Goal: Task Accomplishment & Management: Complete application form

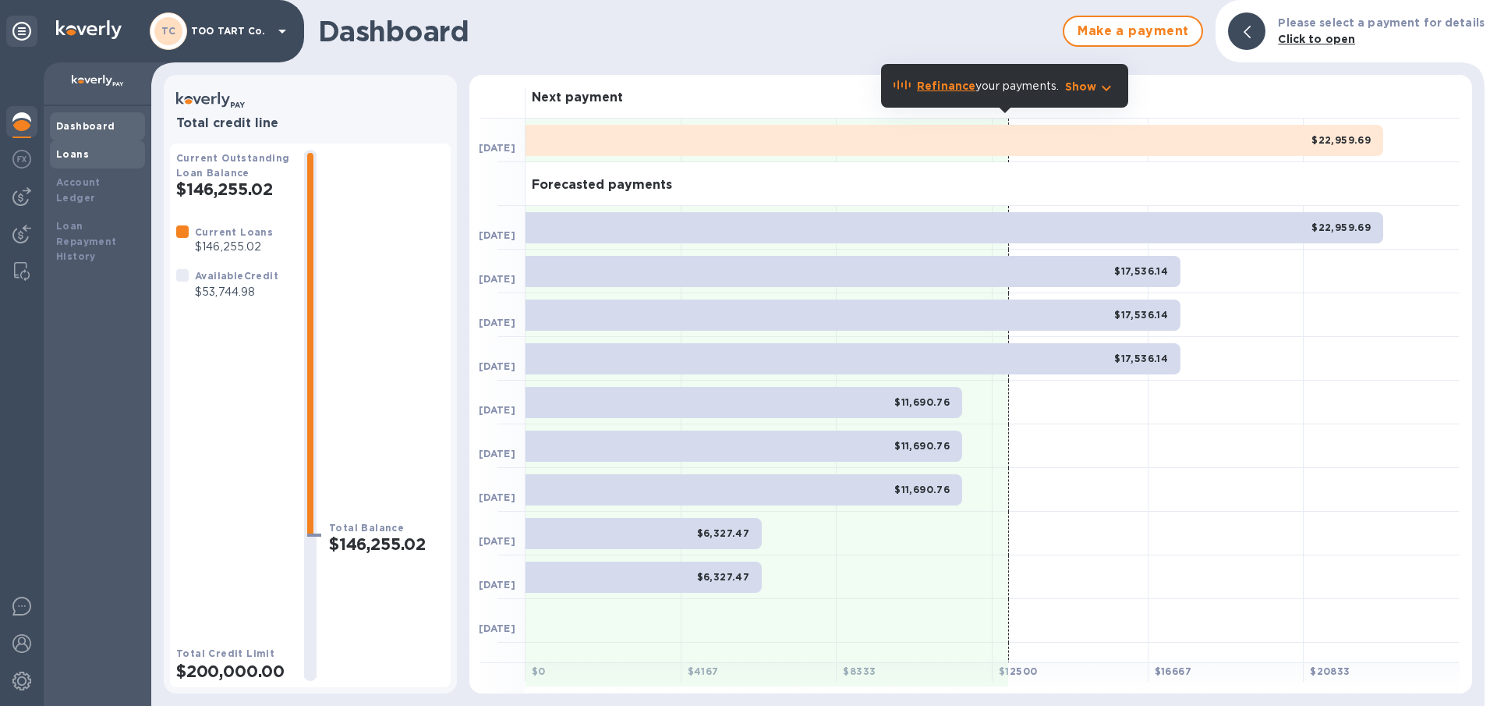
click at [62, 154] on b "Loans" at bounding box center [72, 154] width 33 height 12
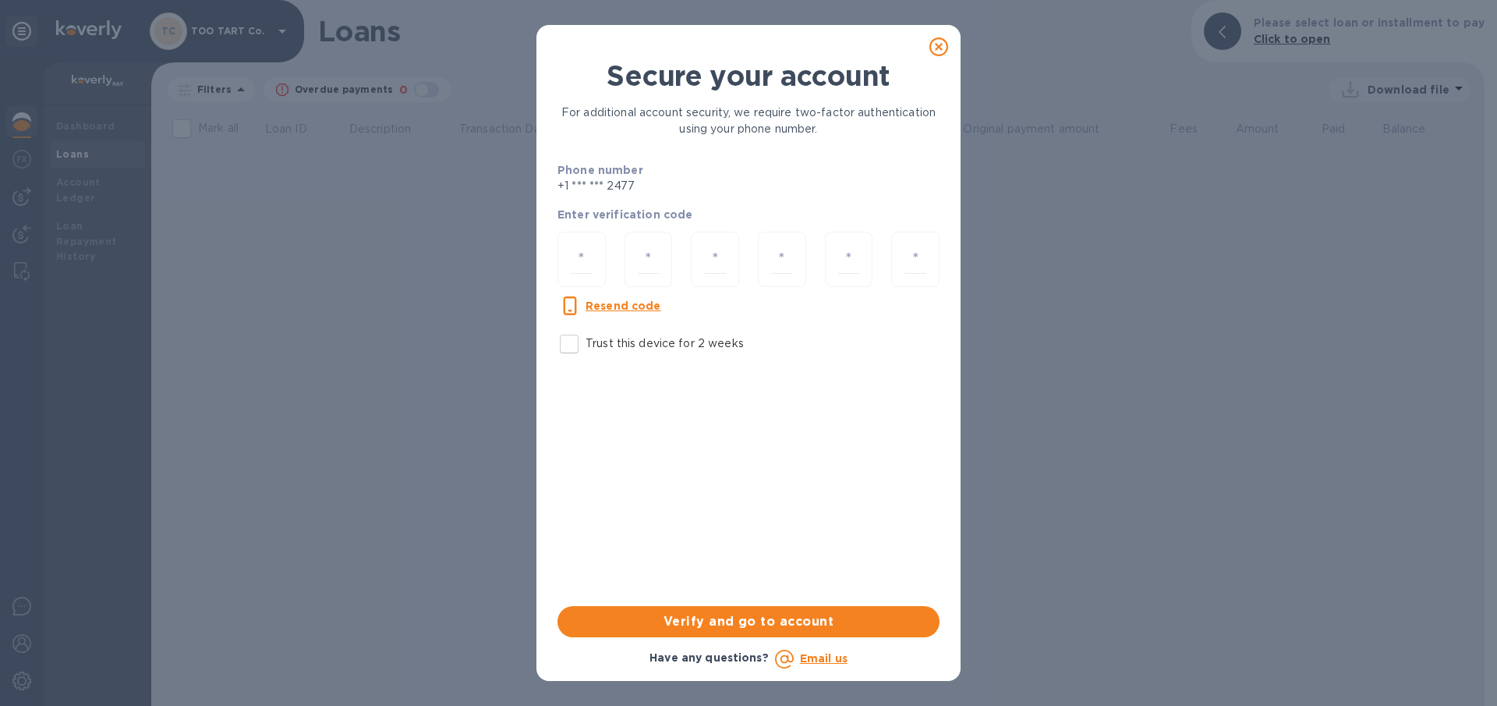
click at [62, 213] on div "Secure your account For additional account security, we require two-factor auth…" at bounding box center [748, 353] width 1497 height 706
click at [939, 41] on icon at bounding box center [939, 46] width 19 height 19
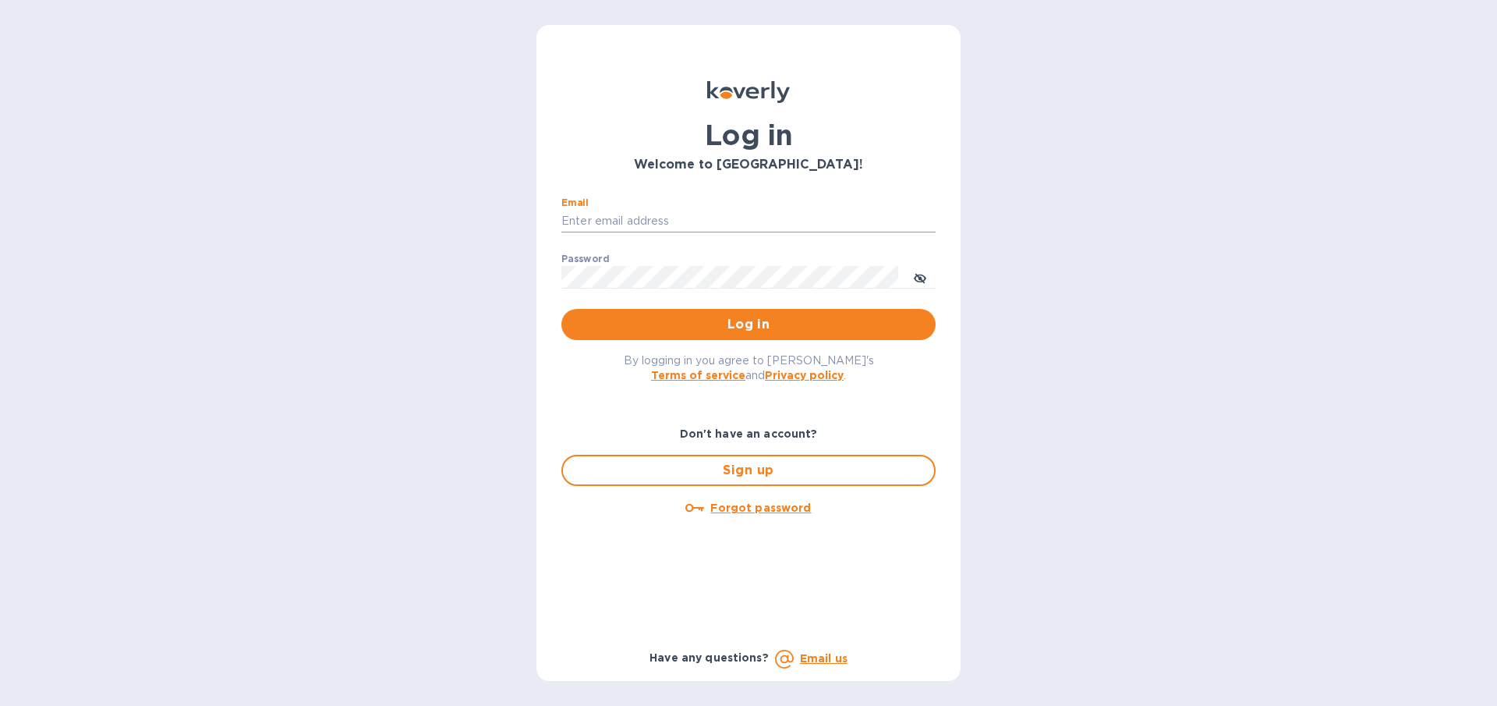
click at [650, 226] on input "Email" at bounding box center [748, 221] width 374 height 23
type input "gilatwotart@gmail.com"
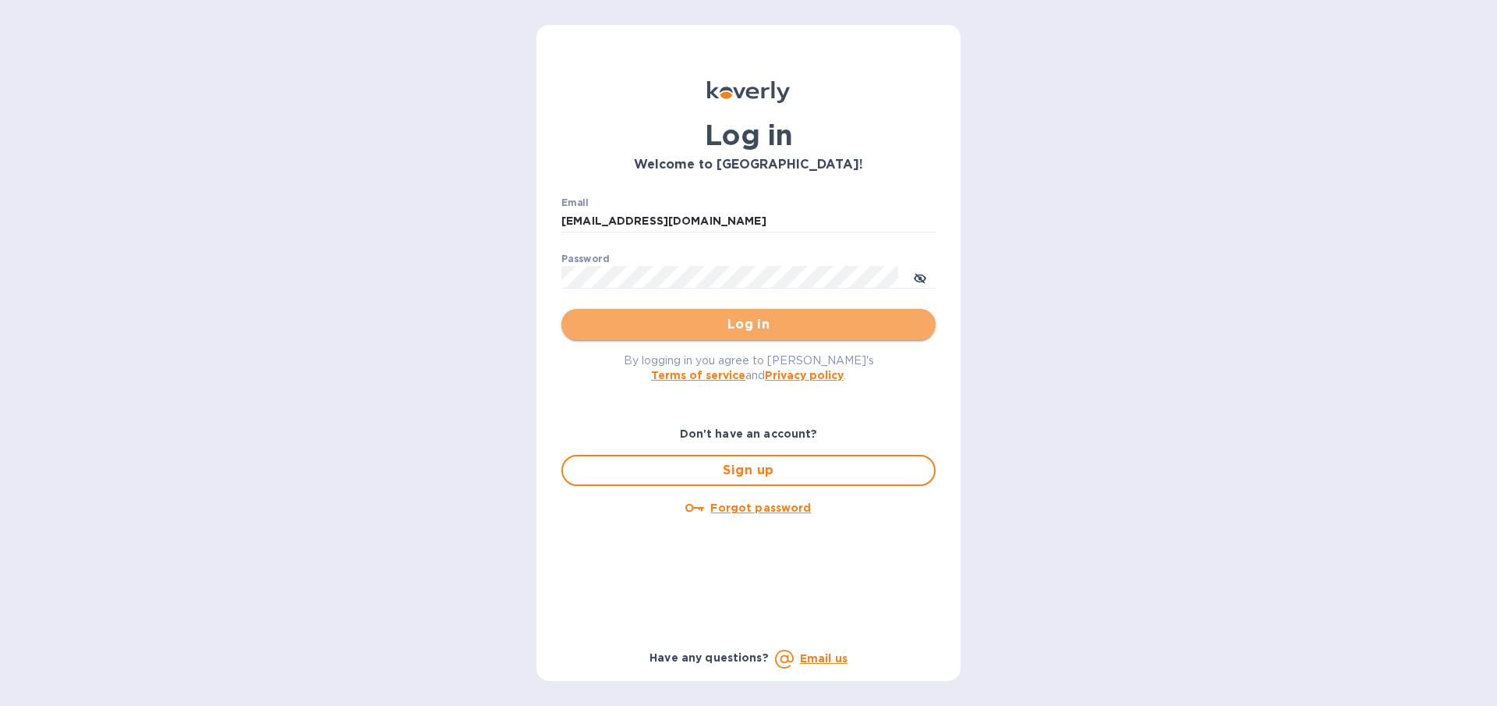
click at [675, 328] on span "Log in" at bounding box center [748, 324] width 349 height 19
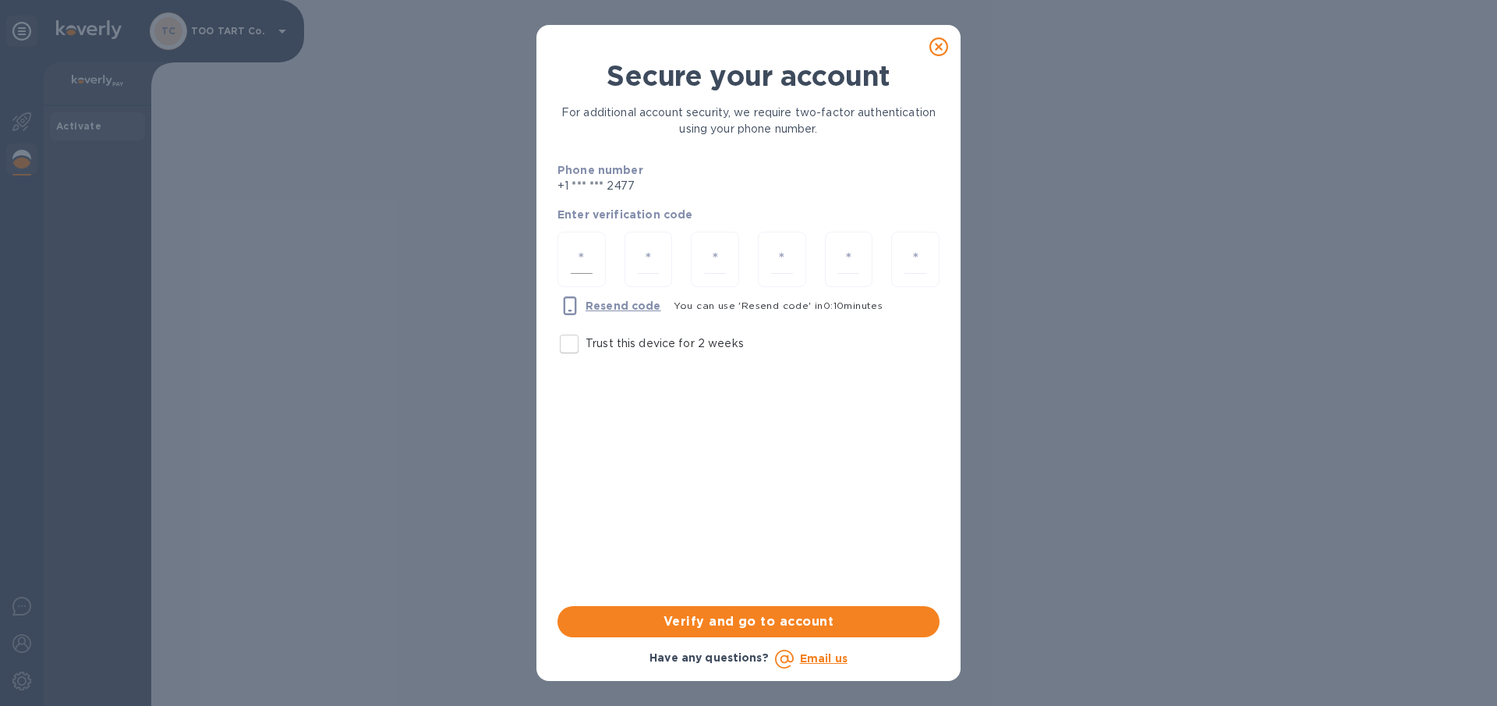
click at [585, 261] on input "number" at bounding box center [582, 259] width 22 height 29
type input "8"
type input "5"
type input "7"
type input "3"
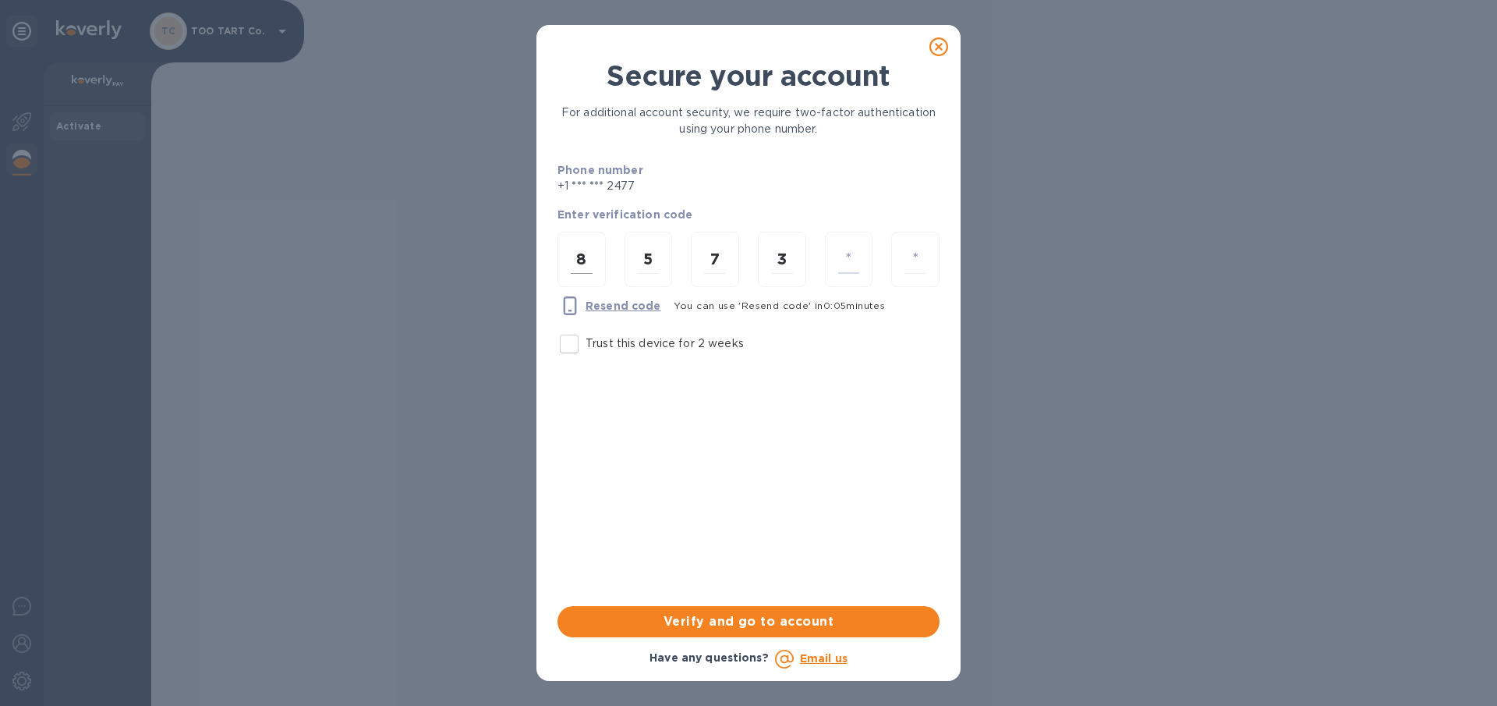
type input "7"
type input "6"
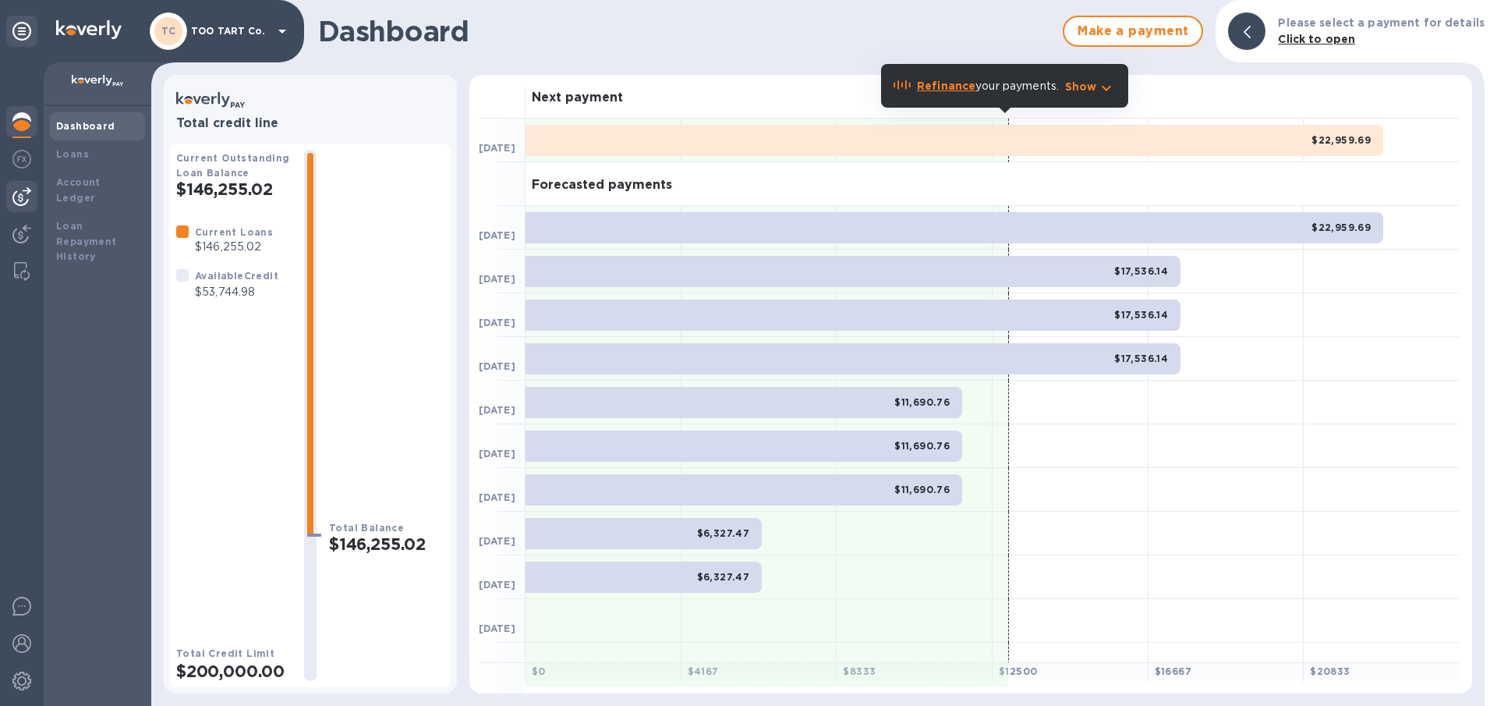
click at [25, 198] on img at bounding box center [21, 196] width 19 height 19
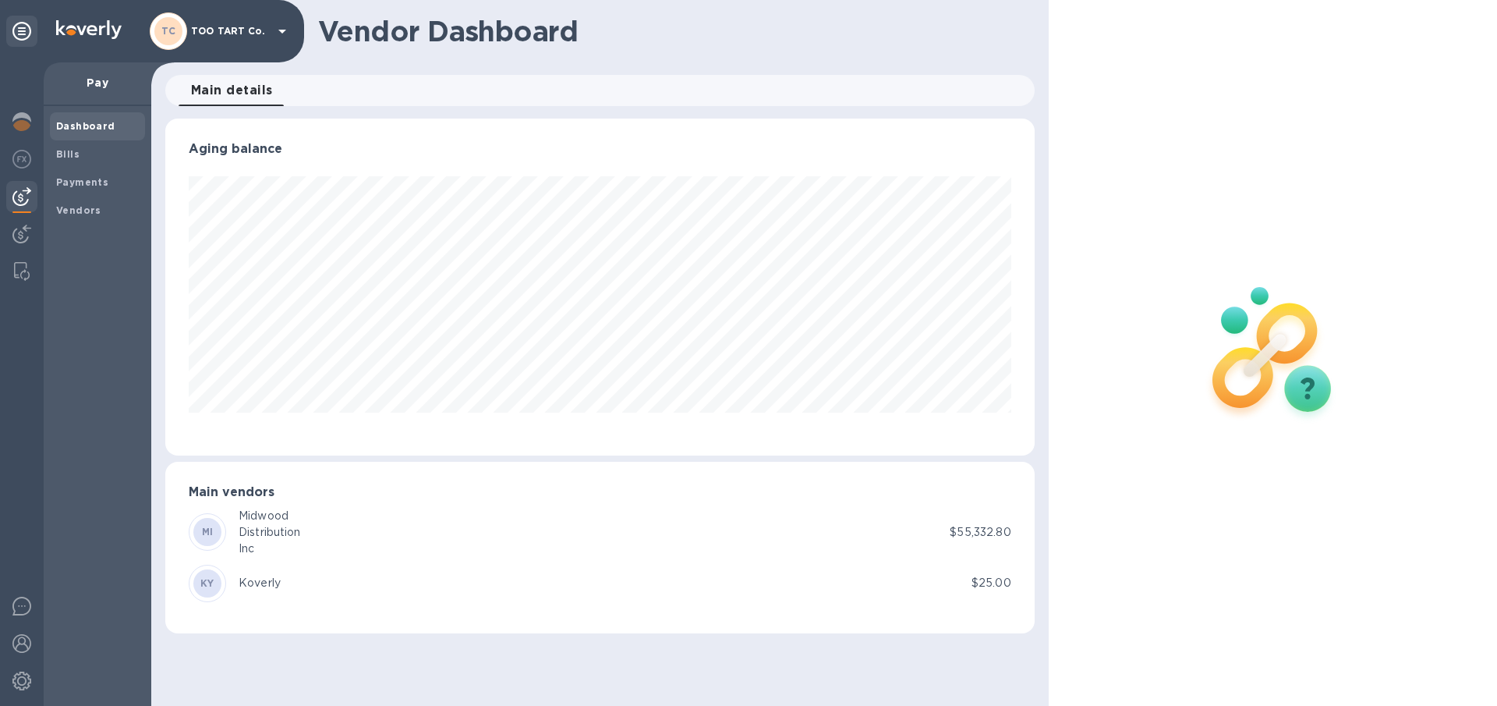
scroll to position [337, 869]
click at [12, 232] on div at bounding box center [21, 235] width 31 height 34
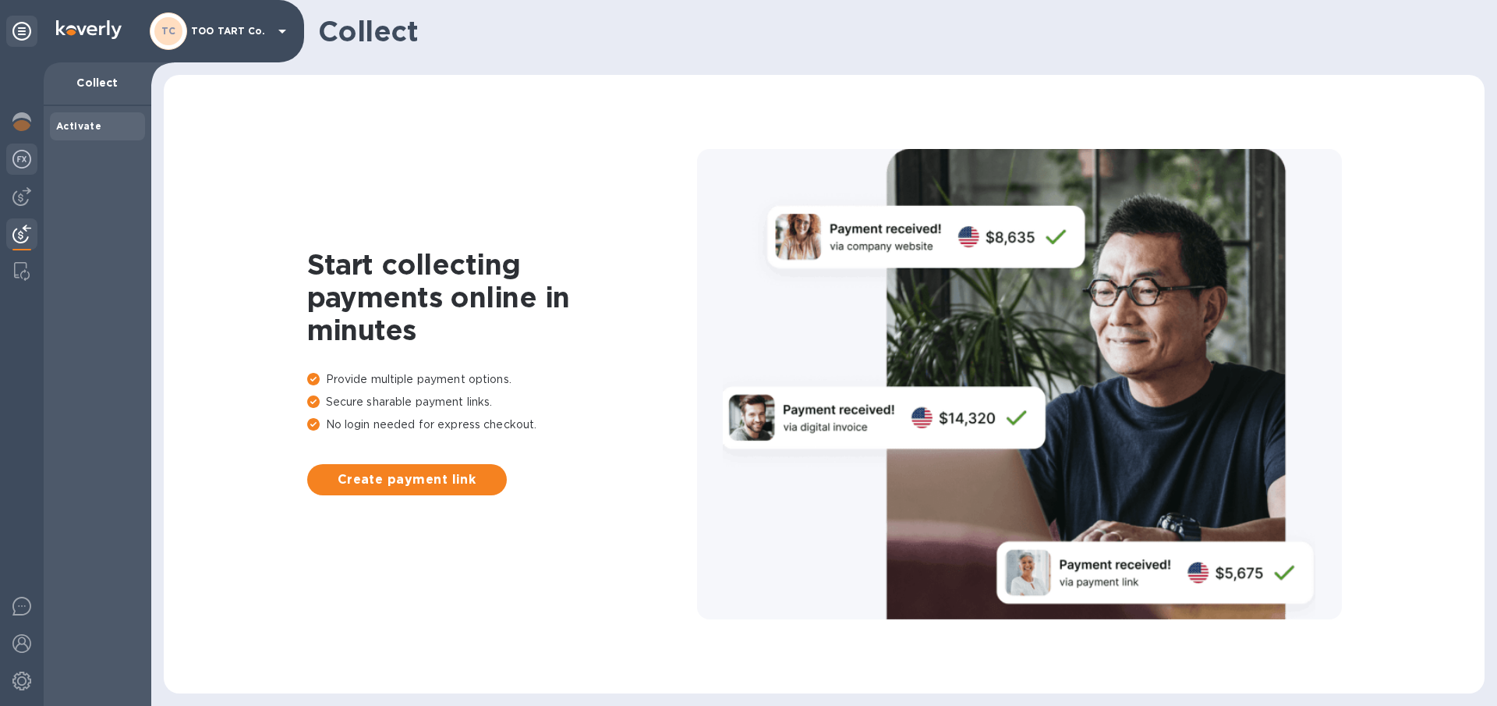
click at [19, 159] on img at bounding box center [21, 159] width 19 height 19
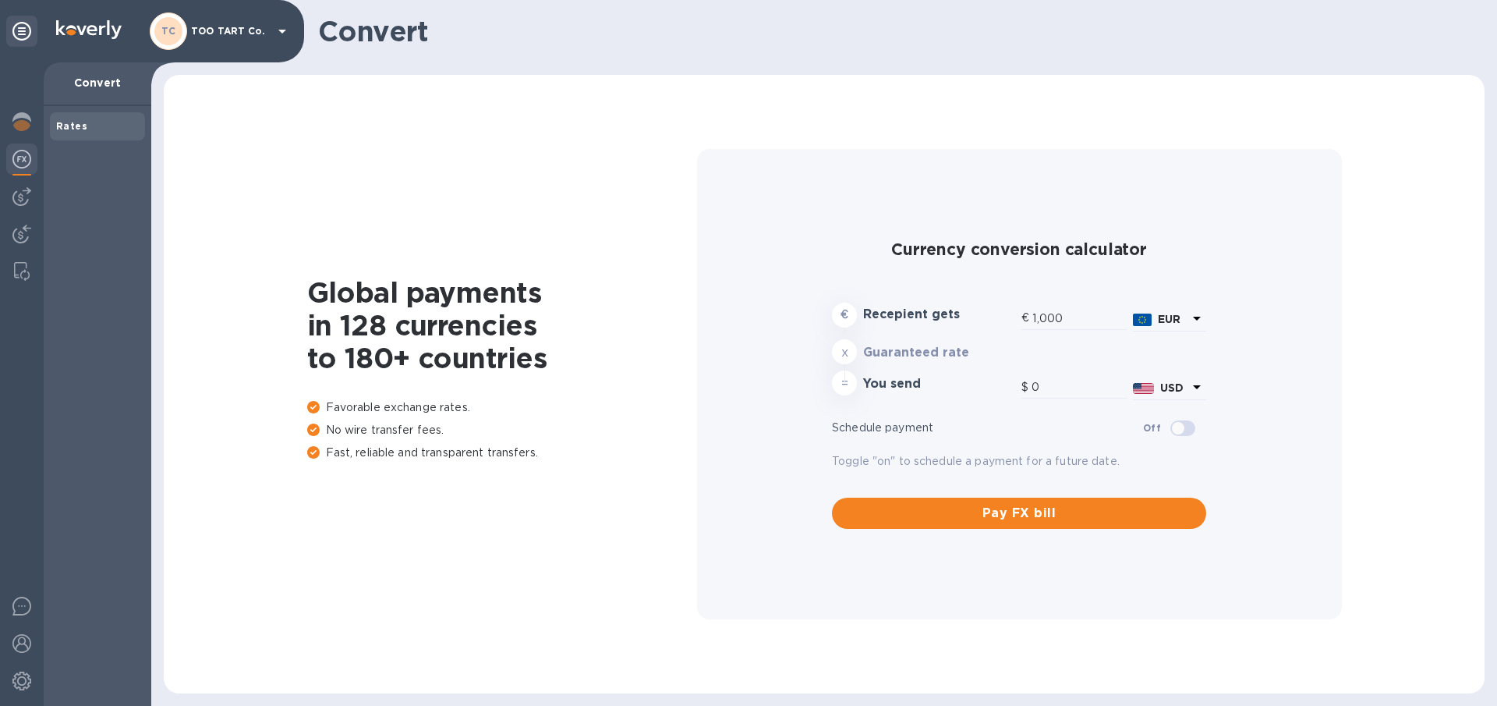
type input "1,170.73"
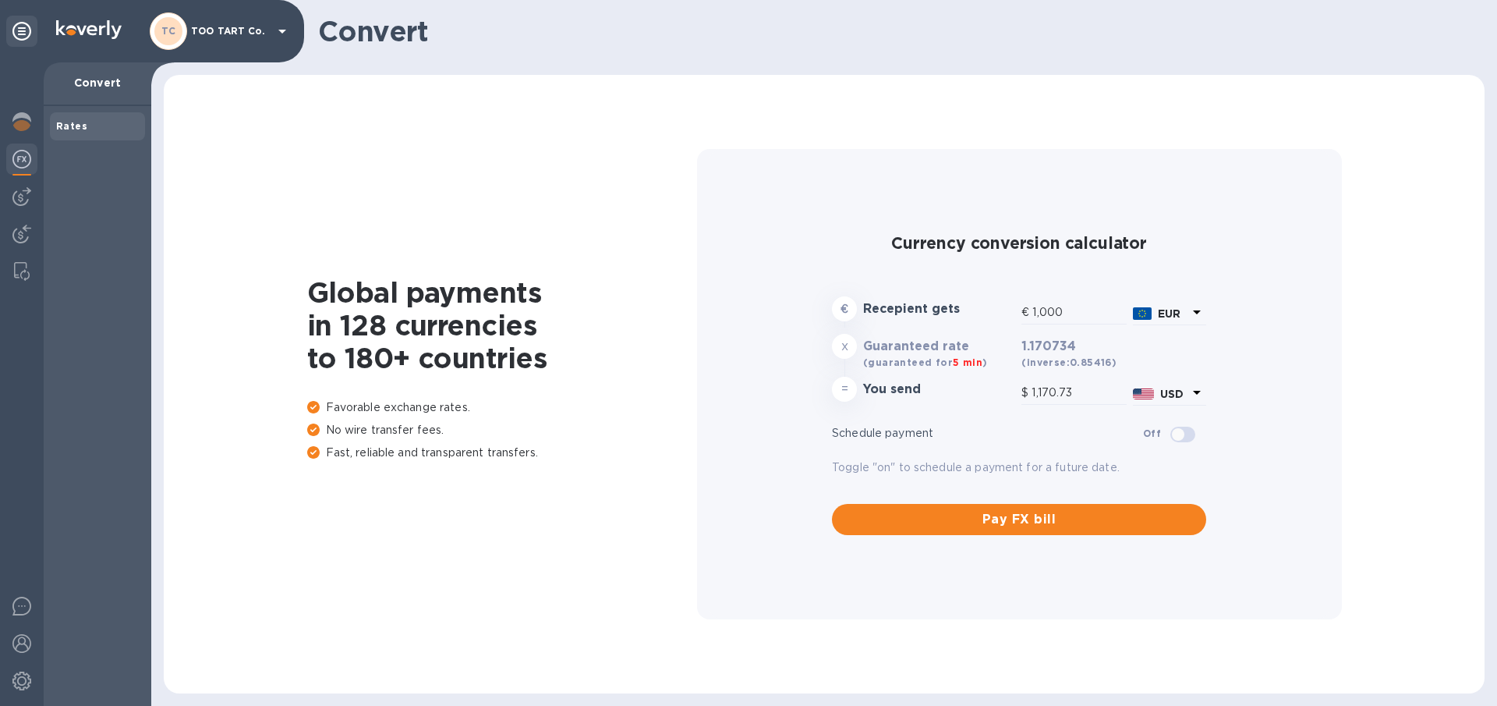
click at [102, 88] on p "Convert" at bounding box center [97, 83] width 83 height 16
click at [19, 30] on icon at bounding box center [21, 31] width 19 height 19
click at [79, 124] on b "Dashboard" at bounding box center [85, 126] width 59 height 12
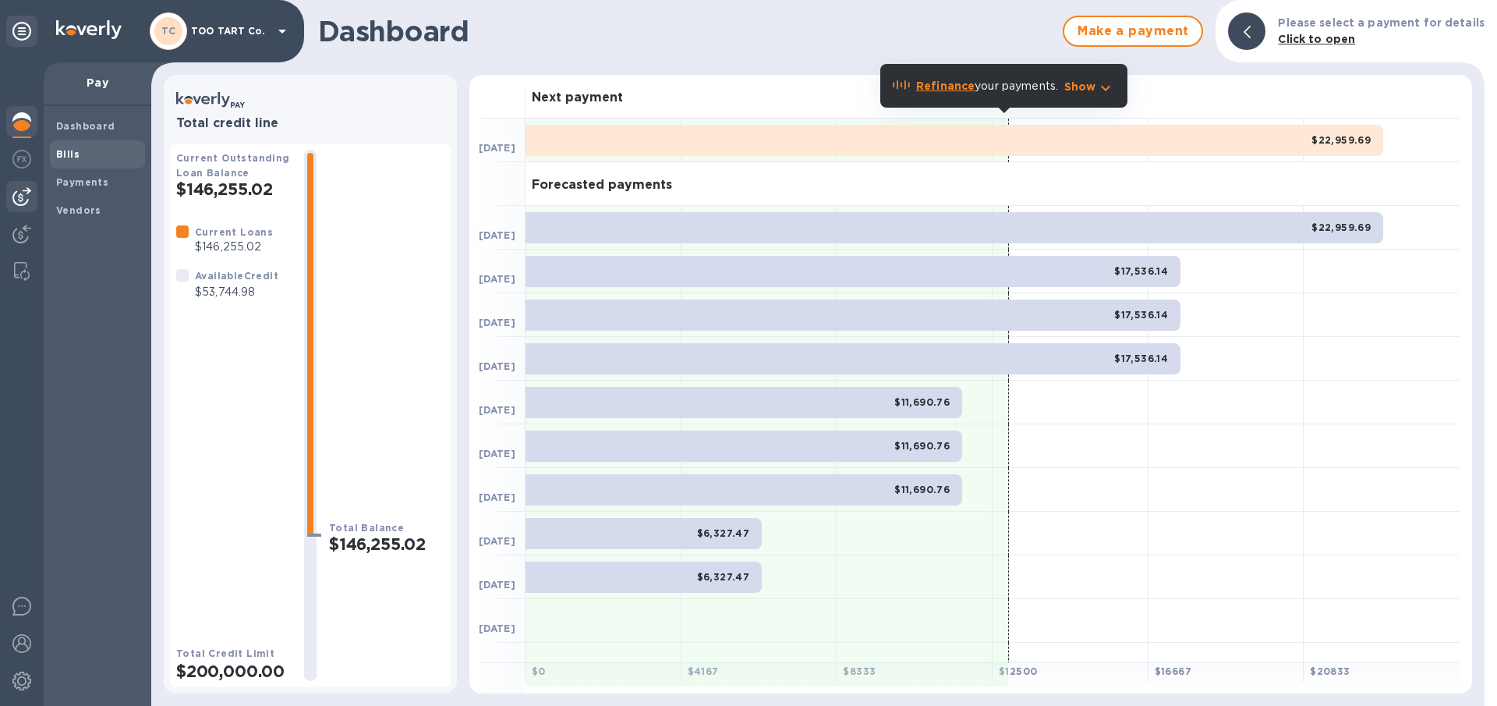
click at [75, 156] on b "Bills" at bounding box center [67, 154] width 23 height 12
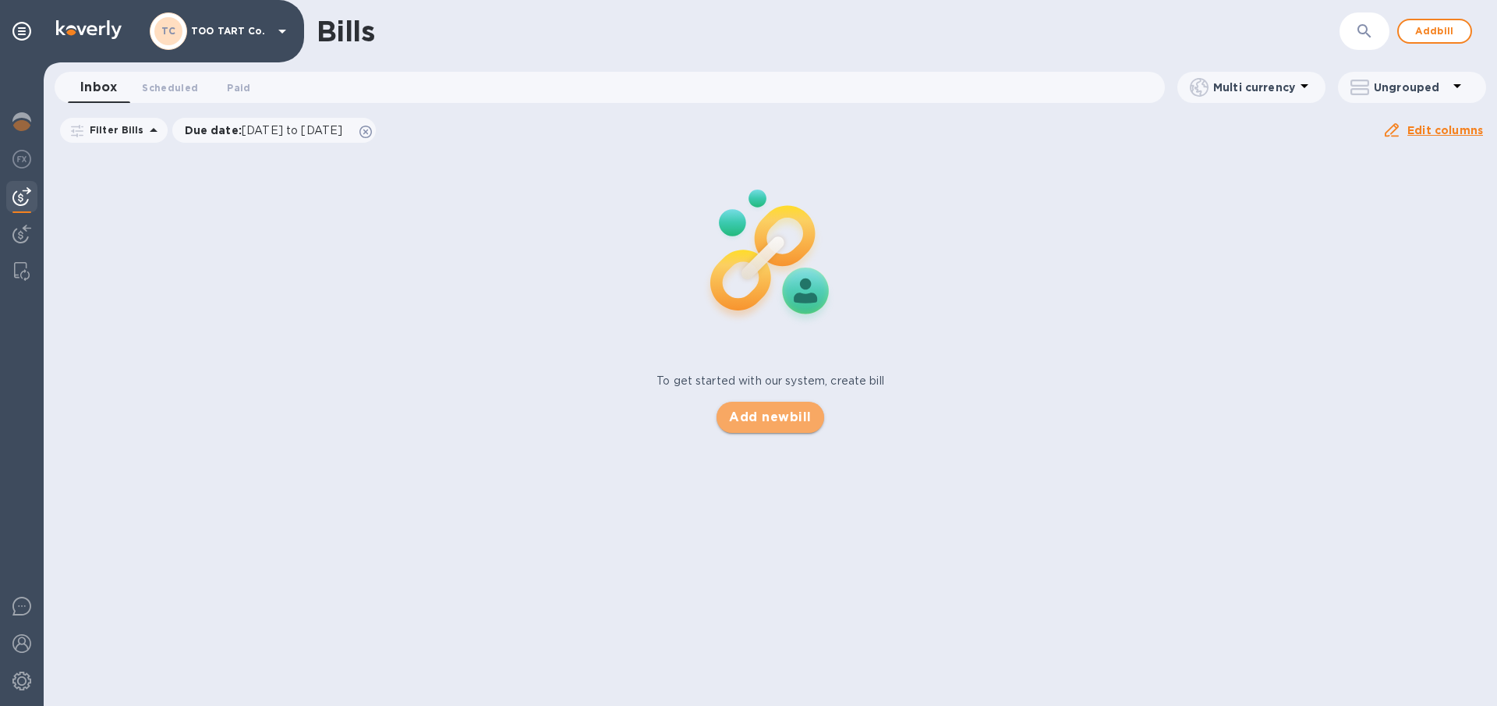
click at [770, 418] on span "Add new bill" at bounding box center [770, 417] width 82 height 19
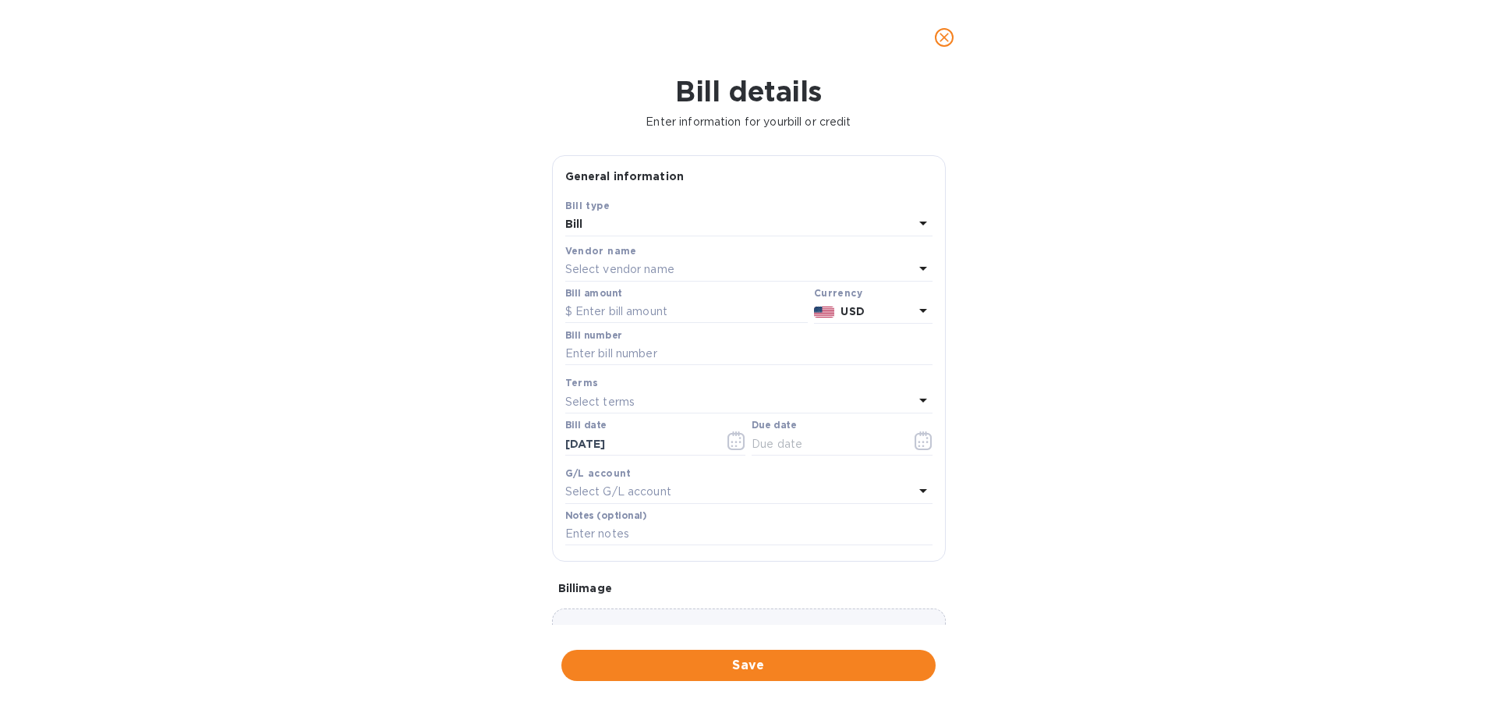
click at [618, 206] on div "Bill type" at bounding box center [748, 205] width 367 height 16
click at [607, 238] on div "Bill type Bill" at bounding box center [749, 216] width 374 height 45
click at [621, 243] on div "Vendor name" at bounding box center [748, 251] width 367 height 16
click at [642, 207] on div "Bill type" at bounding box center [748, 205] width 367 height 16
click at [607, 254] on b "Vendor name" at bounding box center [601, 251] width 72 height 12
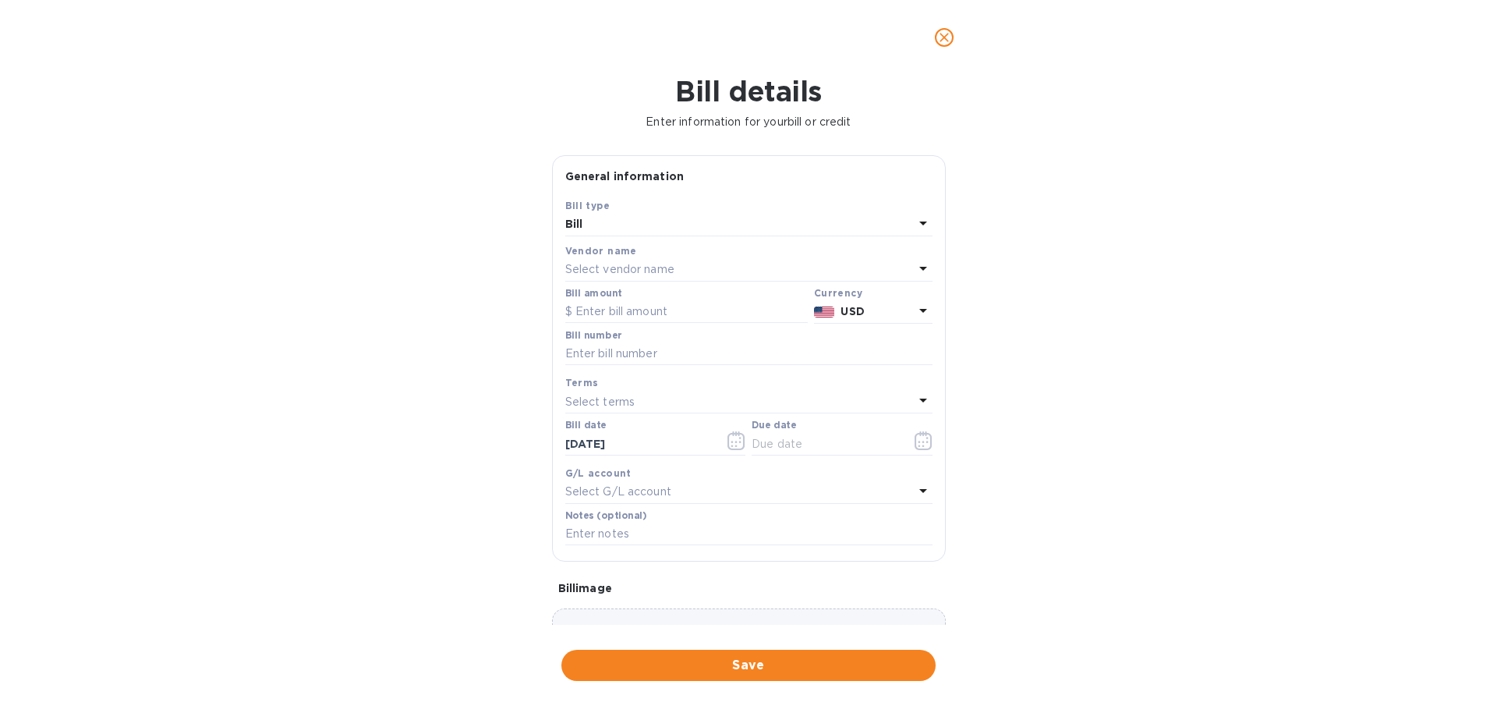
drag, startPoint x: 600, startPoint y: 221, endPoint x: 606, endPoint y: 204, distance: 18.3
click at [600, 220] on div "Bill" at bounding box center [739, 225] width 349 height 22
click at [613, 257] on p "Bill" at bounding box center [743, 261] width 330 height 16
click at [606, 206] on b "Bill type" at bounding box center [587, 206] width 45 height 12
click at [916, 226] on icon at bounding box center [923, 223] width 19 height 19
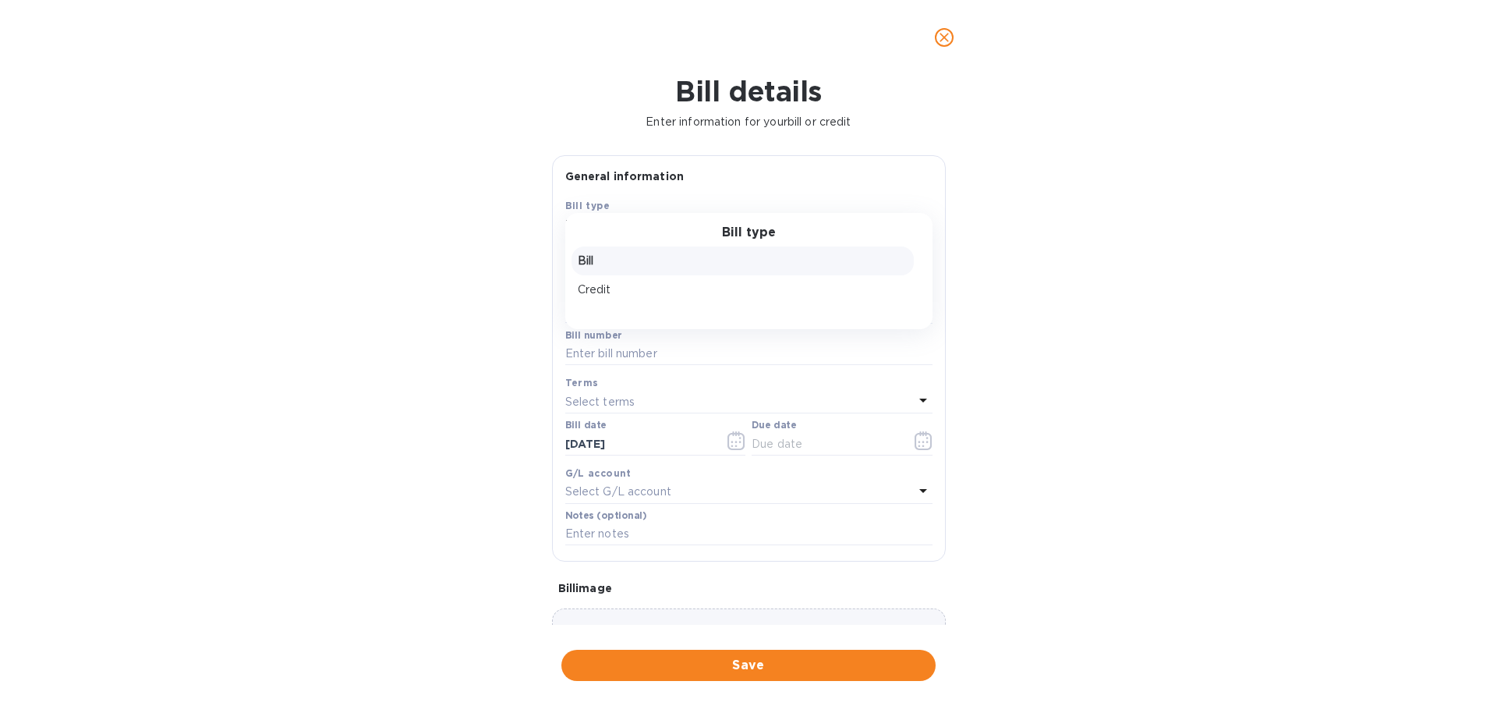
click at [611, 253] on p "Bill" at bounding box center [743, 261] width 330 height 16
click at [598, 221] on div "Bill" at bounding box center [739, 225] width 349 height 22
click at [748, 235] on h3 "Bill type" at bounding box center [749, 232] width 54 height 15
click at [600, 262] on p "Bill" at bounding box center [743, 261] width 330 height 16
click at [605, 253] on b "Vendor name" at bounding box center [601, 251] width 72 height 12
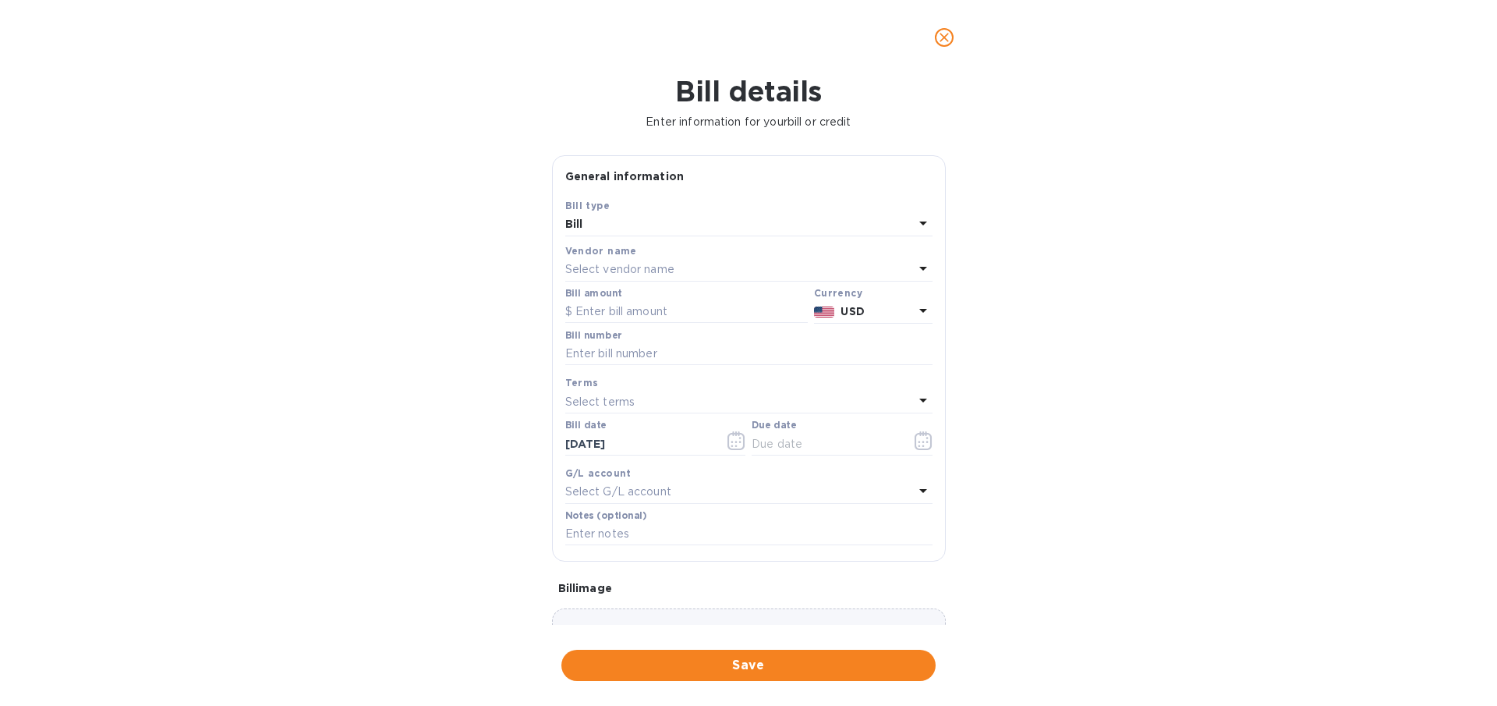
click at [615, 268] on p "Select vendor name" at bounding box center [619, 269] width 109 height 16
click at [643, 315] on input "text" at bounding box center [750, 313] width 275 height 23
type input "mi"
click at [643, 358] on p "Midwood Distribution Inc" at bounding box center [743, 358] width 330 height 16
click at [597, 310] on input "text" at bounding box center [686, 311] width 243 height 23
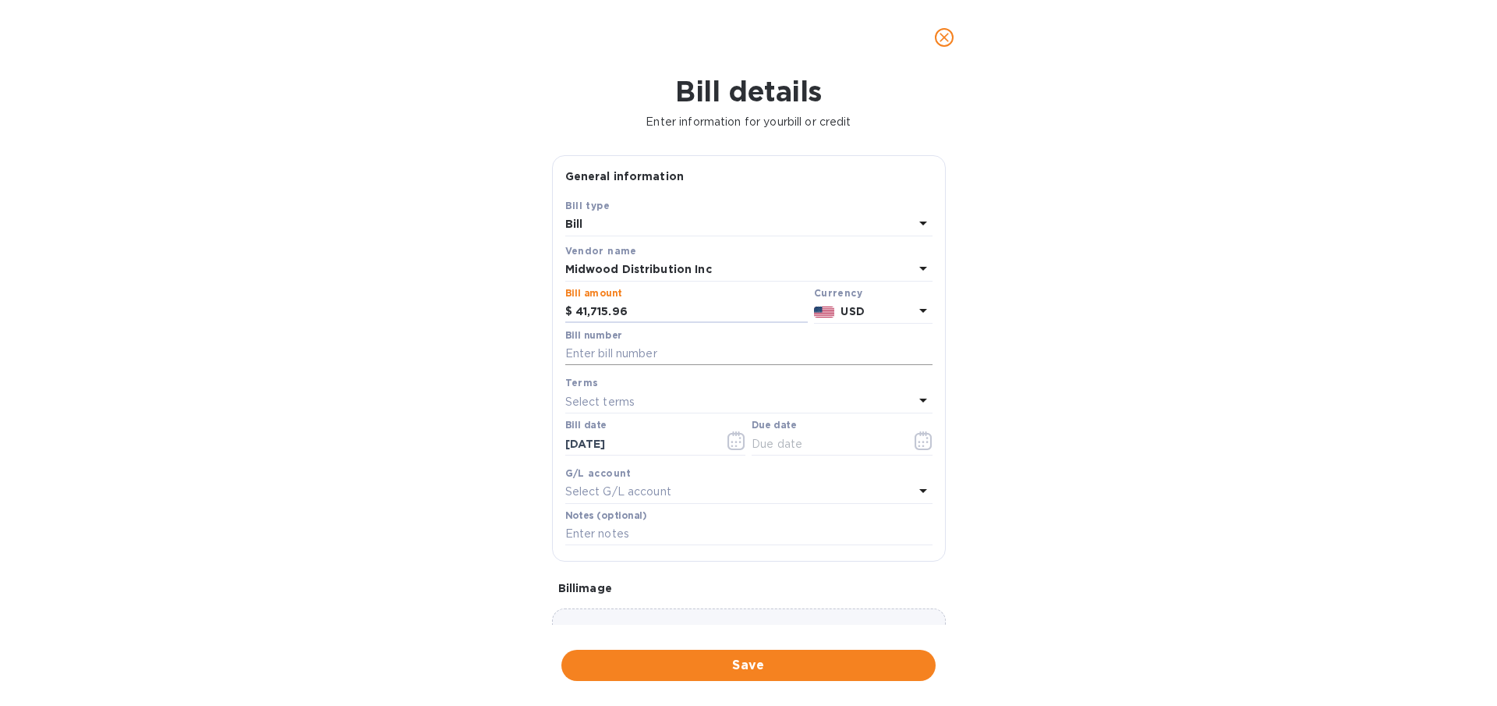
type input "41,715.96"
click at [618, 359] on input "text" at bounding box center [748, 353] width 367 height 23
type input "206524"
click at [731, 448] on icon "button" at bounding box center [737, 440] width 18 height 19
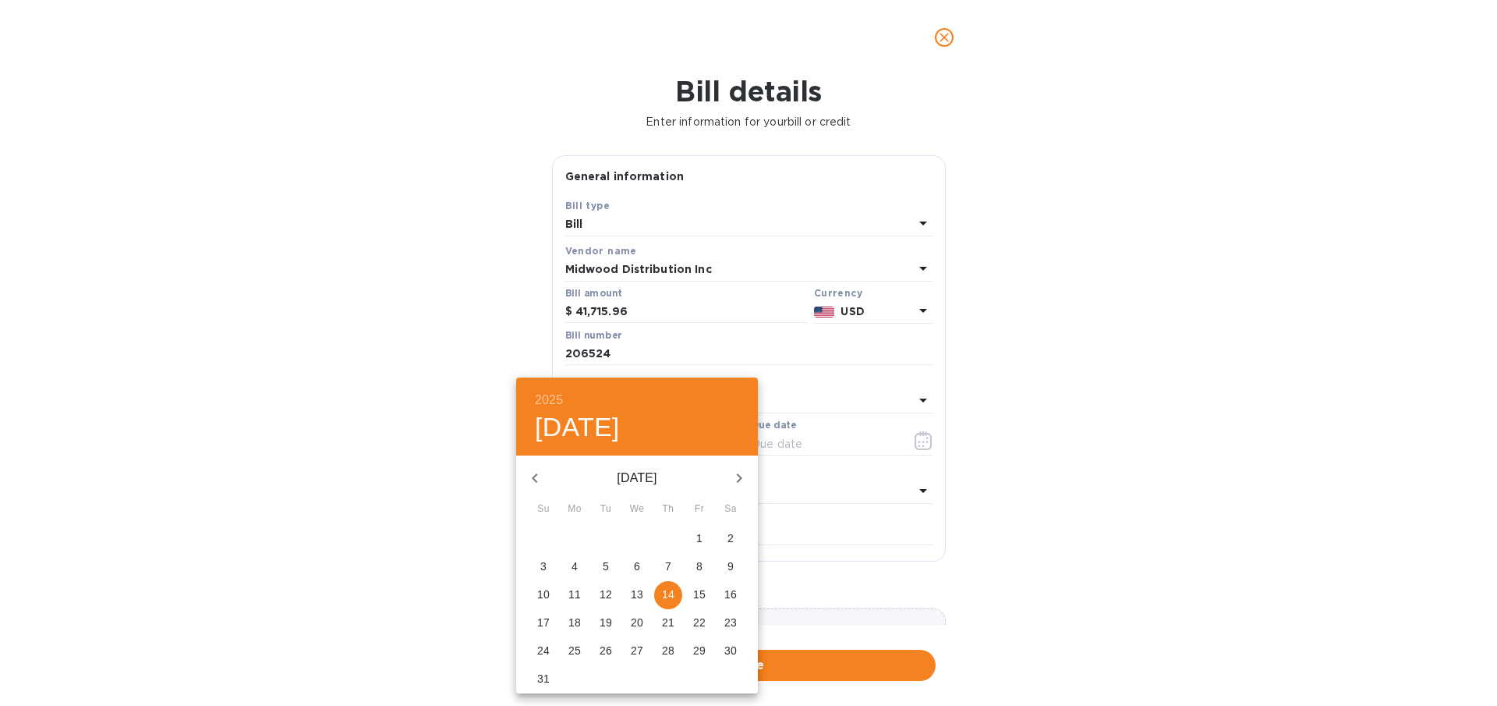
click at [801, 466] on div at bounding box center [748, 353] width 1497 height 706
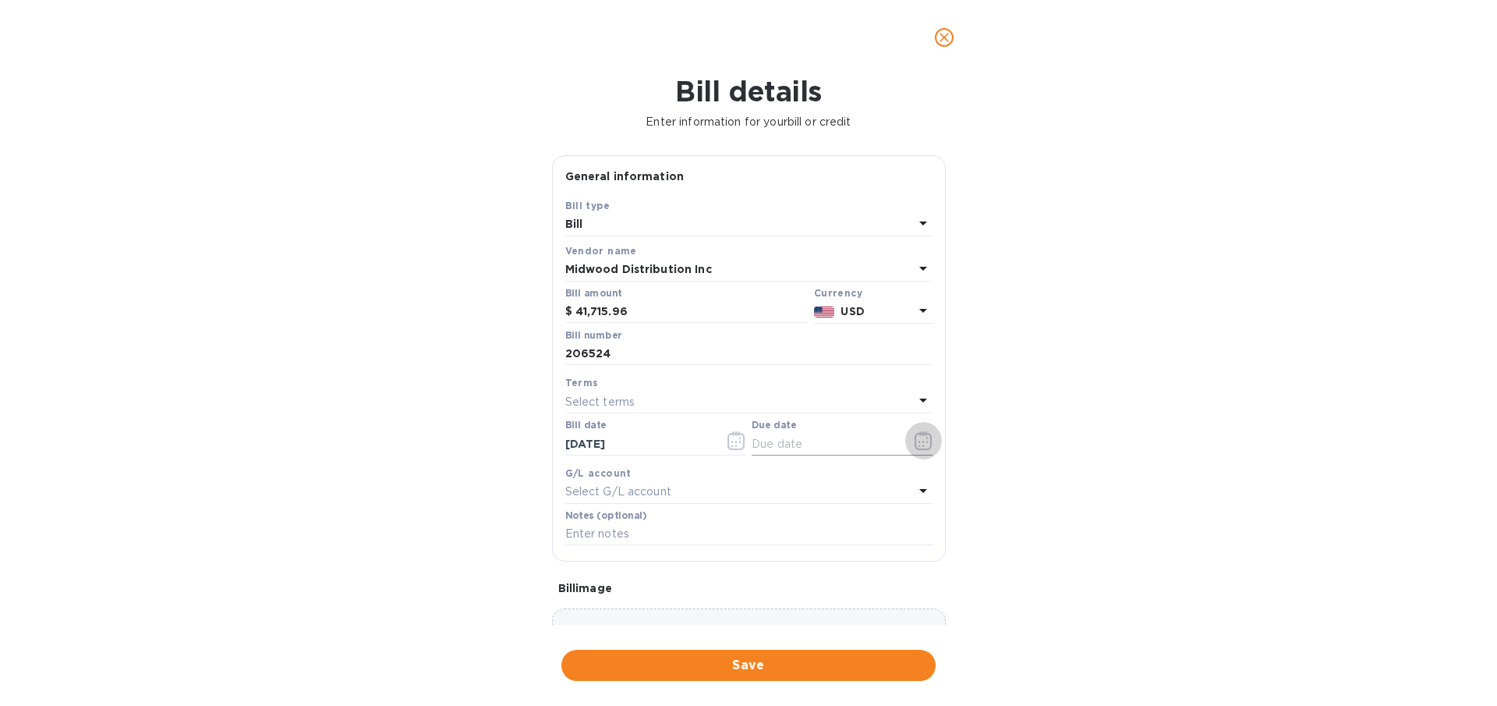
click at [916, 449] on icon "button" at bounding box center [923, 440] width 17 height 19
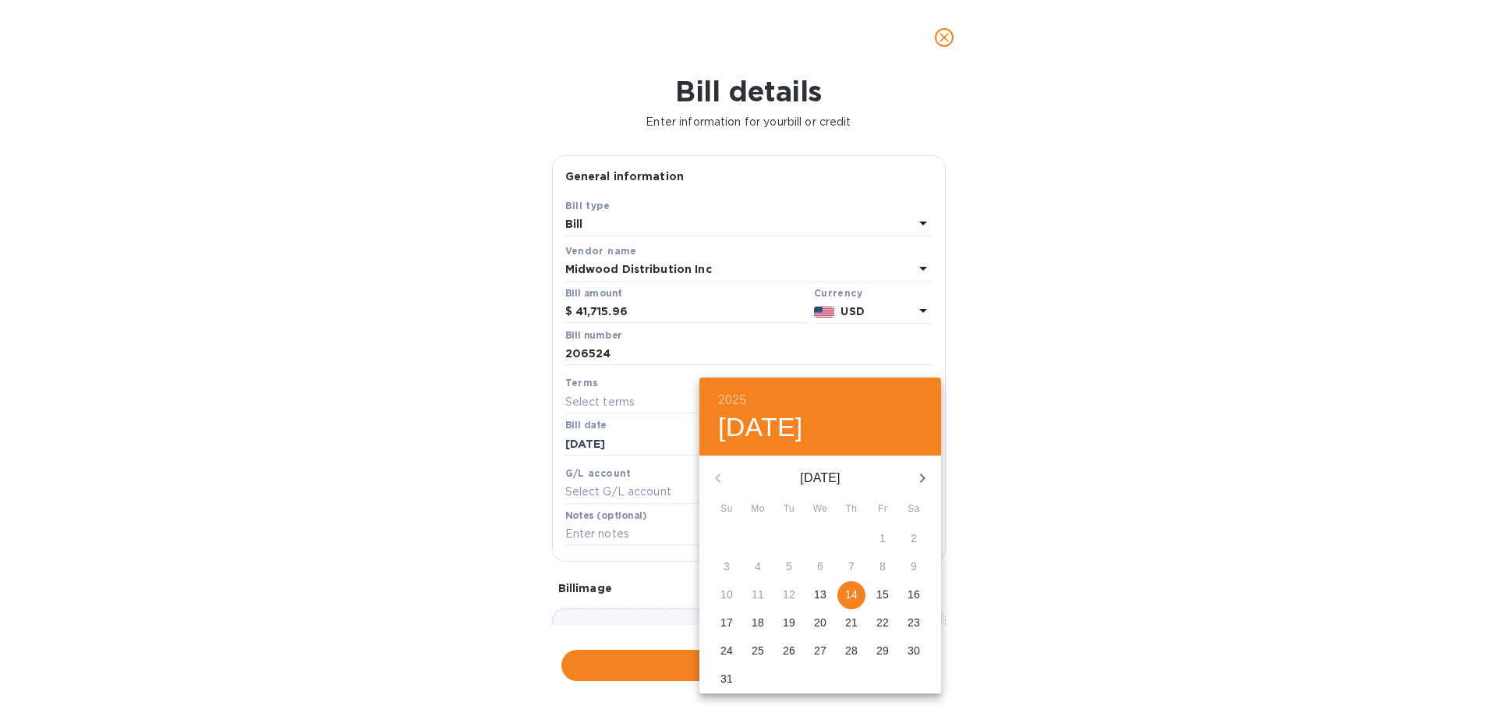
click at [849, 626] on p "21" at bounding box center [851, 622] width 12 height 16
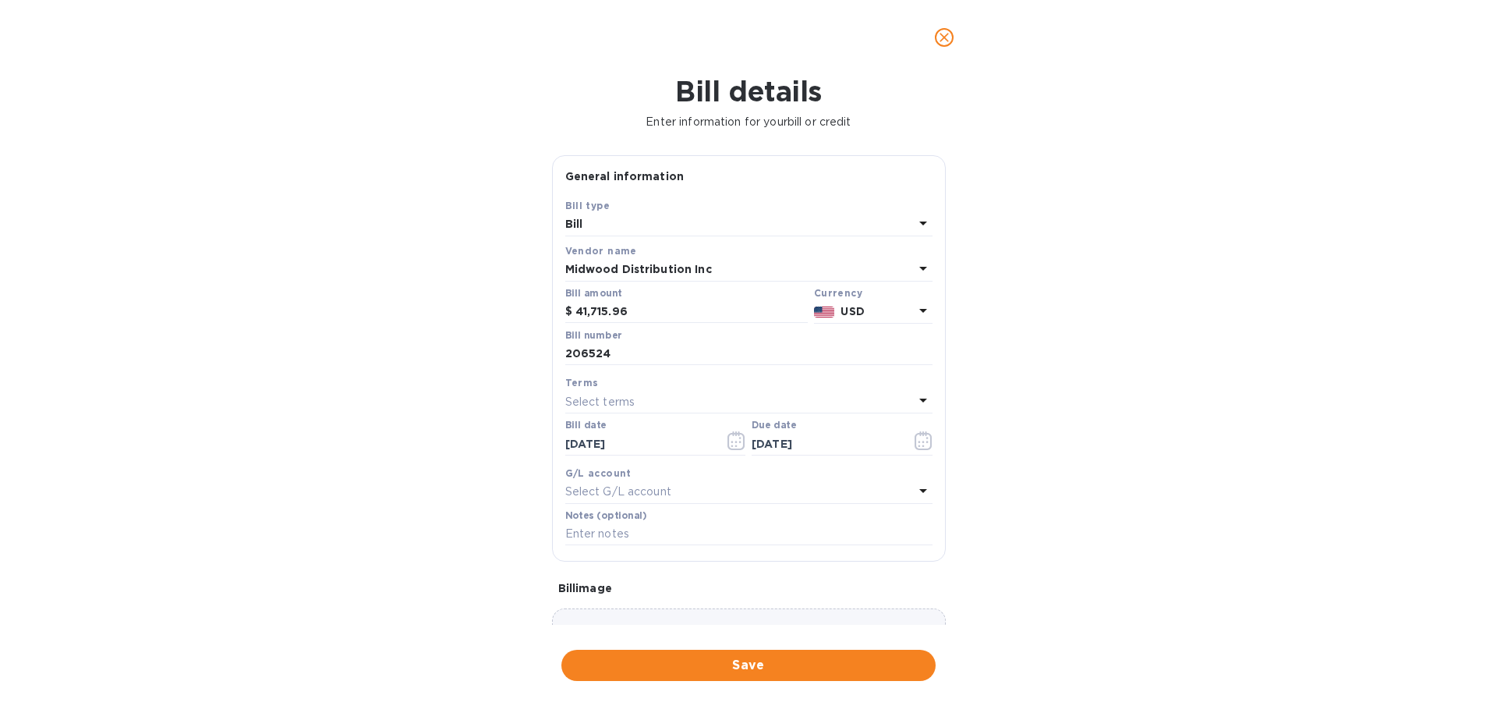
type input "08/21/2025"
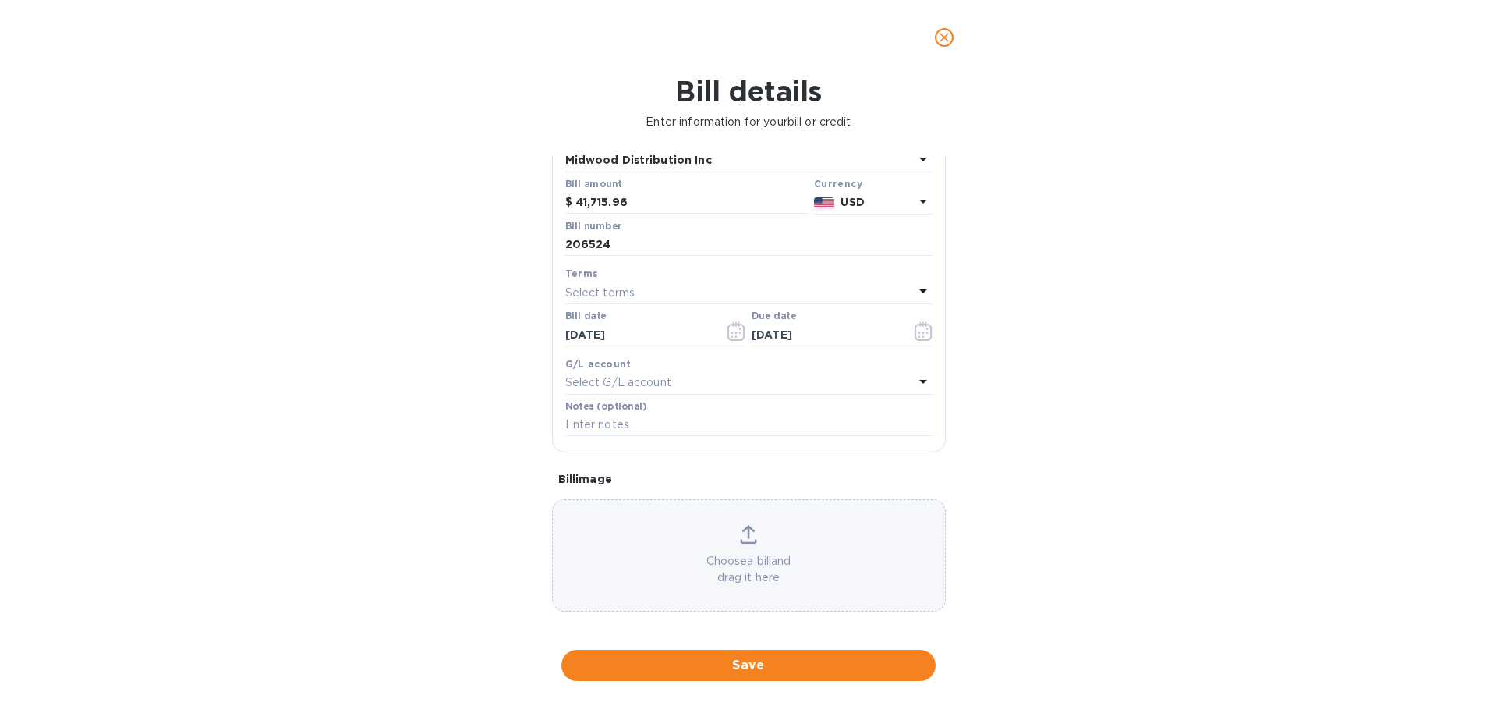
scroll to position [115, 0]
click at [745, 535] on icon at bounding box center [748, 528] width 17 height 19
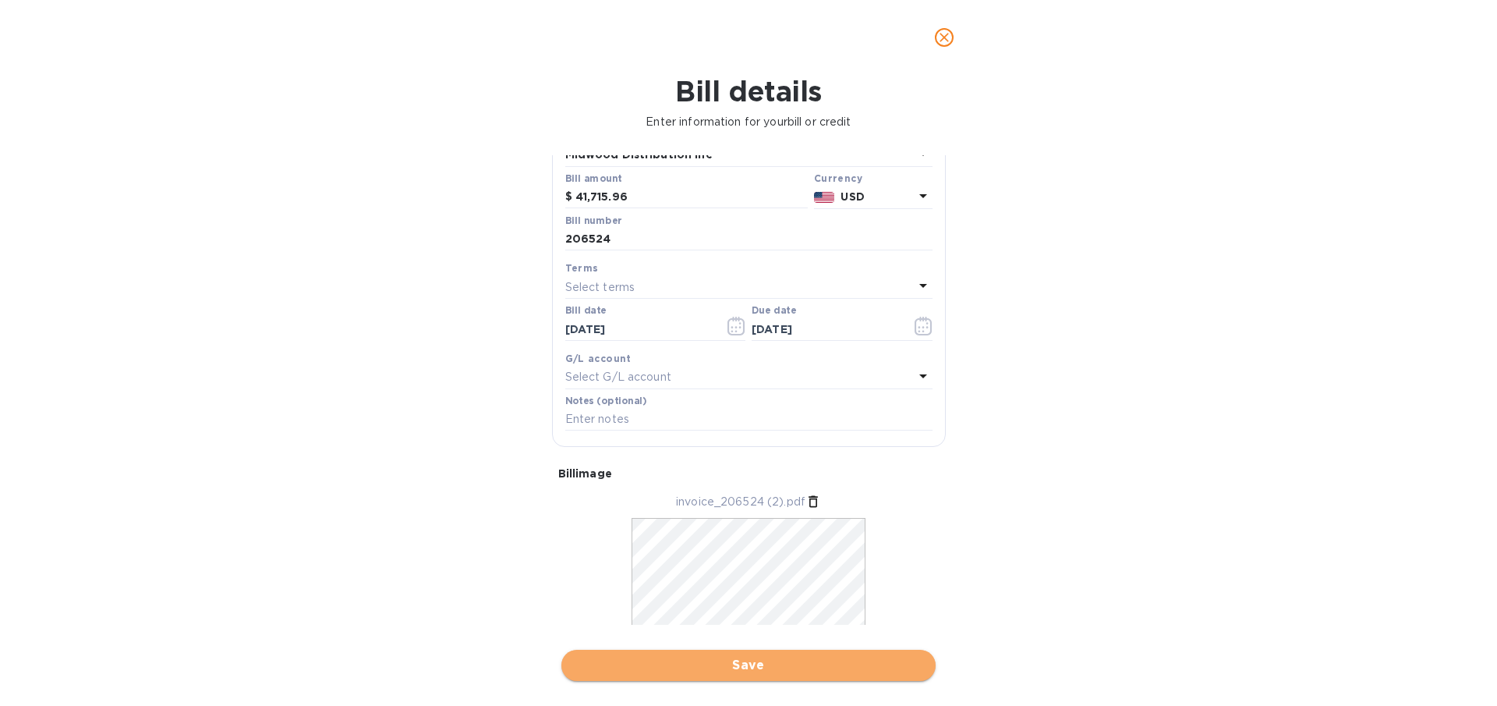
click at [703, 668] on span "Save" at bounding box center [748, 665] width 349 height 19
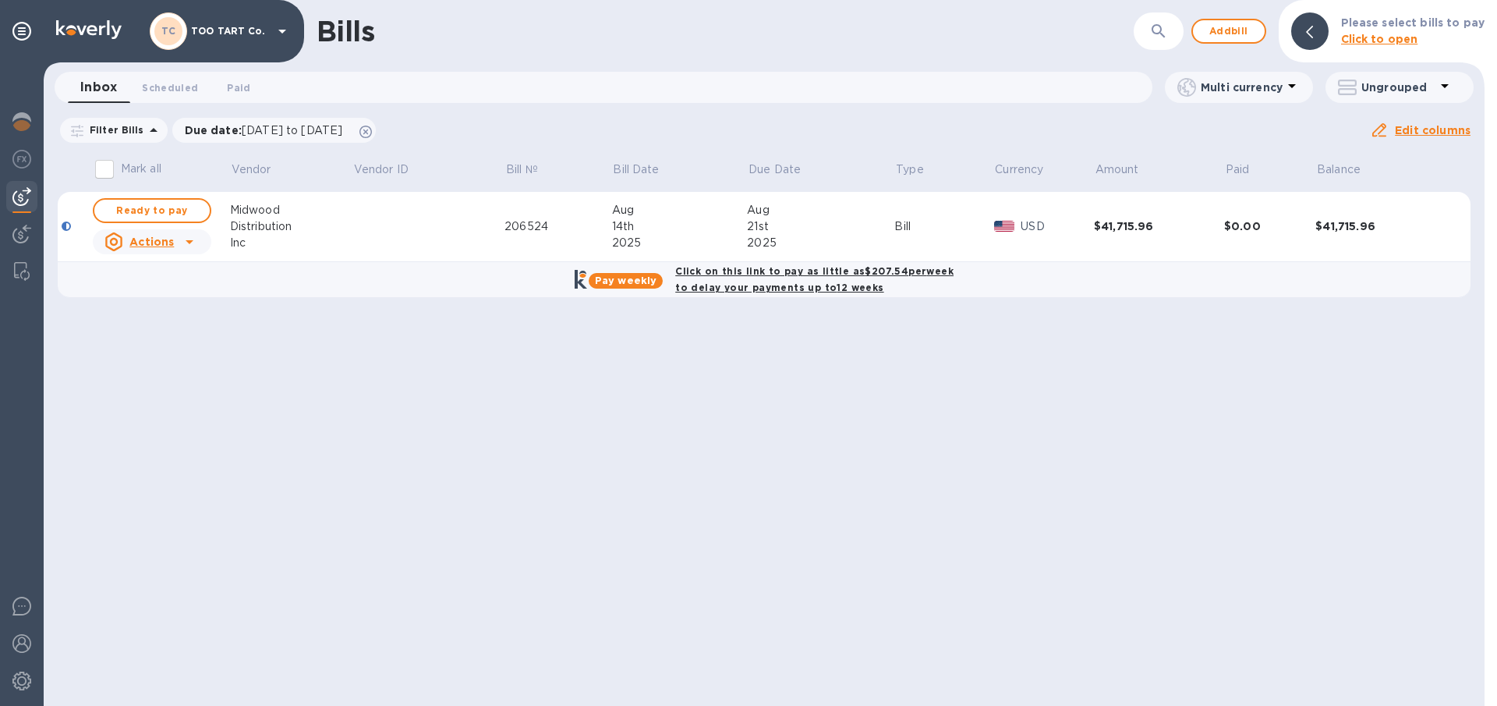
click at [639, 283] on b "Pay weekly" at bounding box center [626, 280] width 62 height 12
click at [823, 286] on b "Click on this link to pay as little as $207.54 per week to delay your payments …" at bounding box center [814, 279] width 278 height 28
click at [830, 273] on b "Click on this link to pay as little as $207.54 per week to delay your payments …" at bounding box center [814, 279] width 278 height 28
click at [787, 273] on b "Click on this link to pay as little as $207.54 per week to delay your payments …" at bounding box center [814, 279] width 278 height 28
click at [639, 281] on b "Pay weekly" at bounding box center [626, 280] width 62 height 12
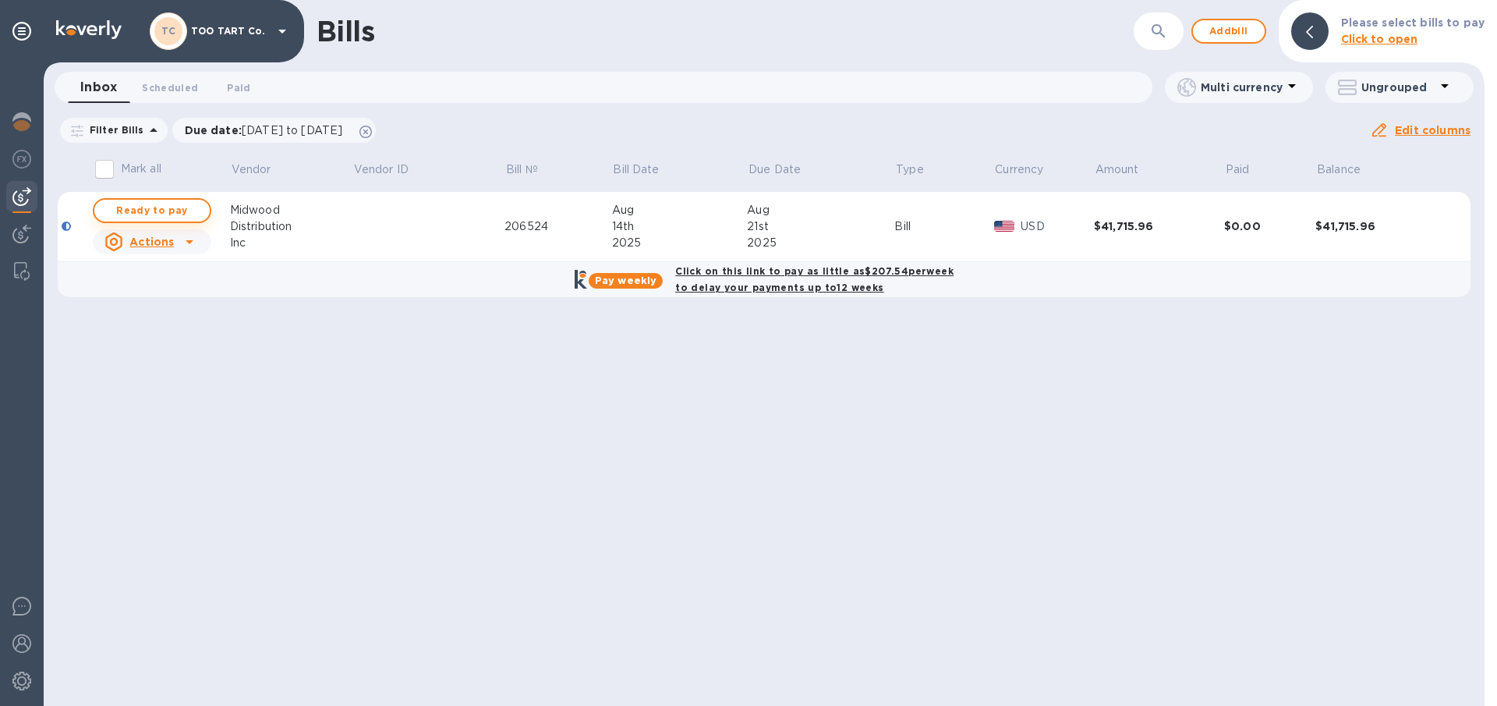
click at [158, 223] on div "Ready to pay" at bounding box center [152, 210] width 125 height 31
click at [170, 244] on u "Actions" at bounding box center [151, 242] width 44 height 12
click at [618, 274] on div at bounding box center [748, 353] width 1497 height 706
click at [624, 280] on b "Pay weekly" at bounding box center [626, 280] width 62 height 12
click at [780, 281] on div "Click on this link to pay as little as $207.54 per week to delay your payments …" at bounding box center [814, 279] width 285 height 39
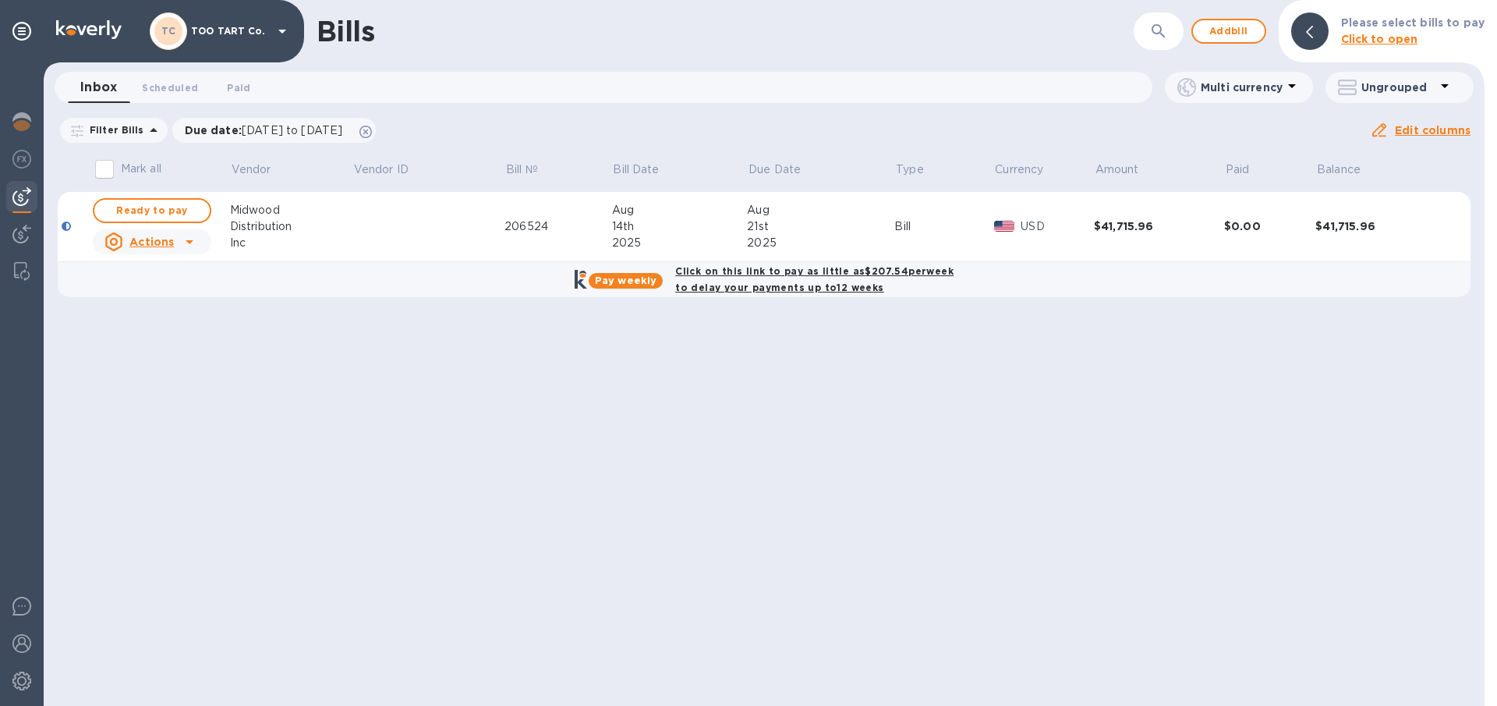
click at [897, 272] on b "Click on this link to pay as little as $207.54 per week to delay your payments …" at bounding box center [814, 279] width 278 height 28
click at [783, 274] on b "Click on this link to pay as little as $207.54 per week to delay your payments …" at bounding box center [814, 279] width 278 height 28
click at [828, 286] on b "Click on this link to pay as little as $207.54 per week to delay your payments …" at bounding box center [814, 279] width 278 height 28
click at [784, 273] on b "Click on this link to pay as little as $207.54 per week to delay your payments …" at bounding box center [814, 279] width 278 height 28
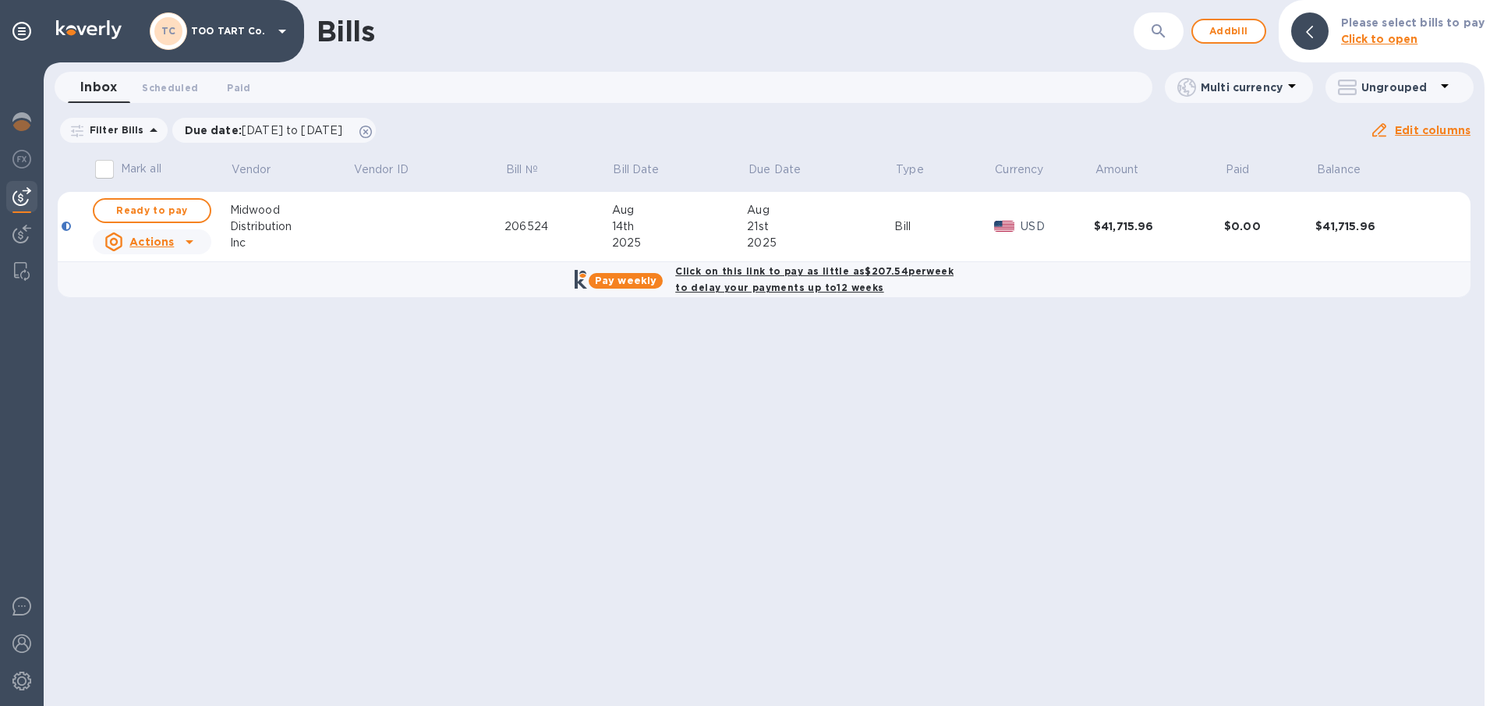
click at [636, 282] on b "Pay weekly" at bounding box center [626, 280] width 62 height 12
click at [760, 279] on div "Click on this link to pay as little as $207.54 per week to delay your payments …" at bounding box center [814, 279] width 285 height 39
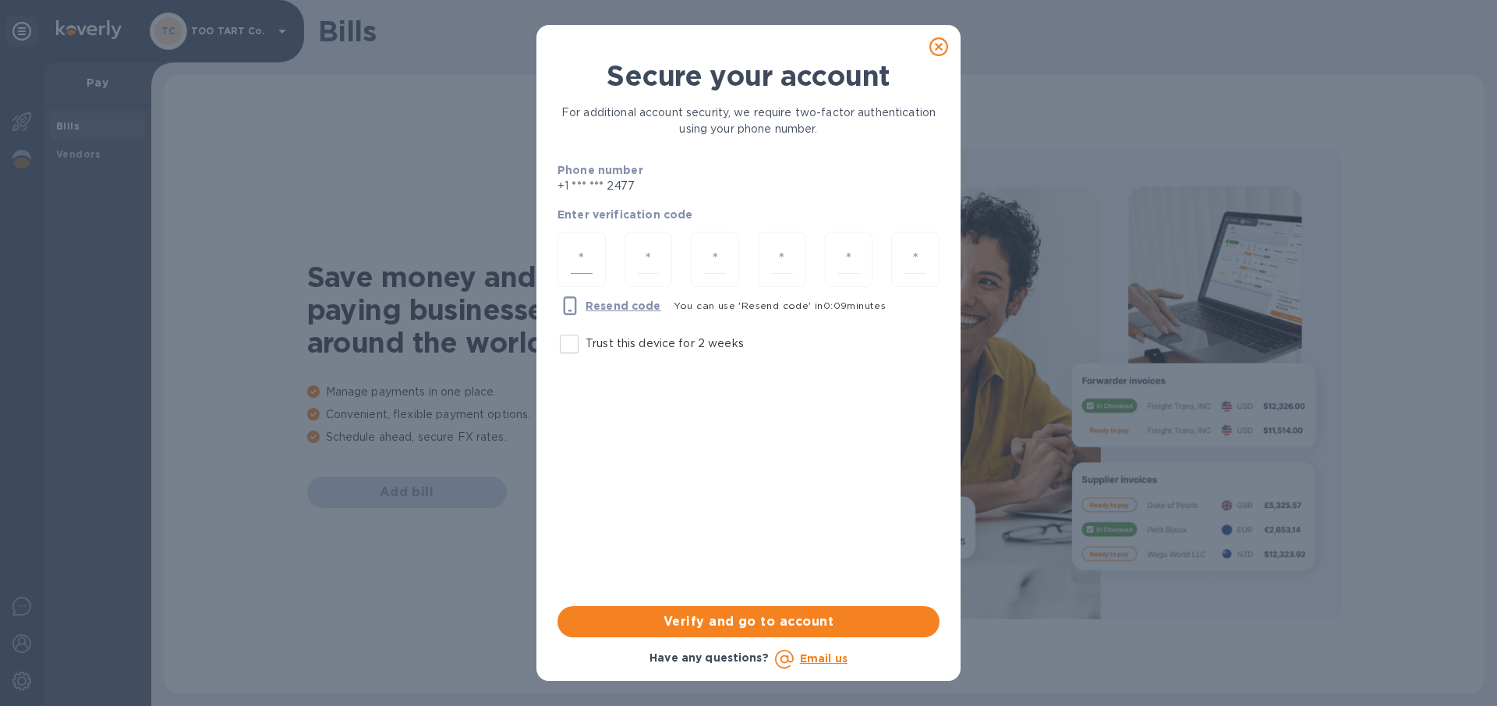
click at [586, 257] on input "number" at bounding box center [582, 259] width 22 height 29
type input "3"
type input "2"
type input "5"
type input "8"
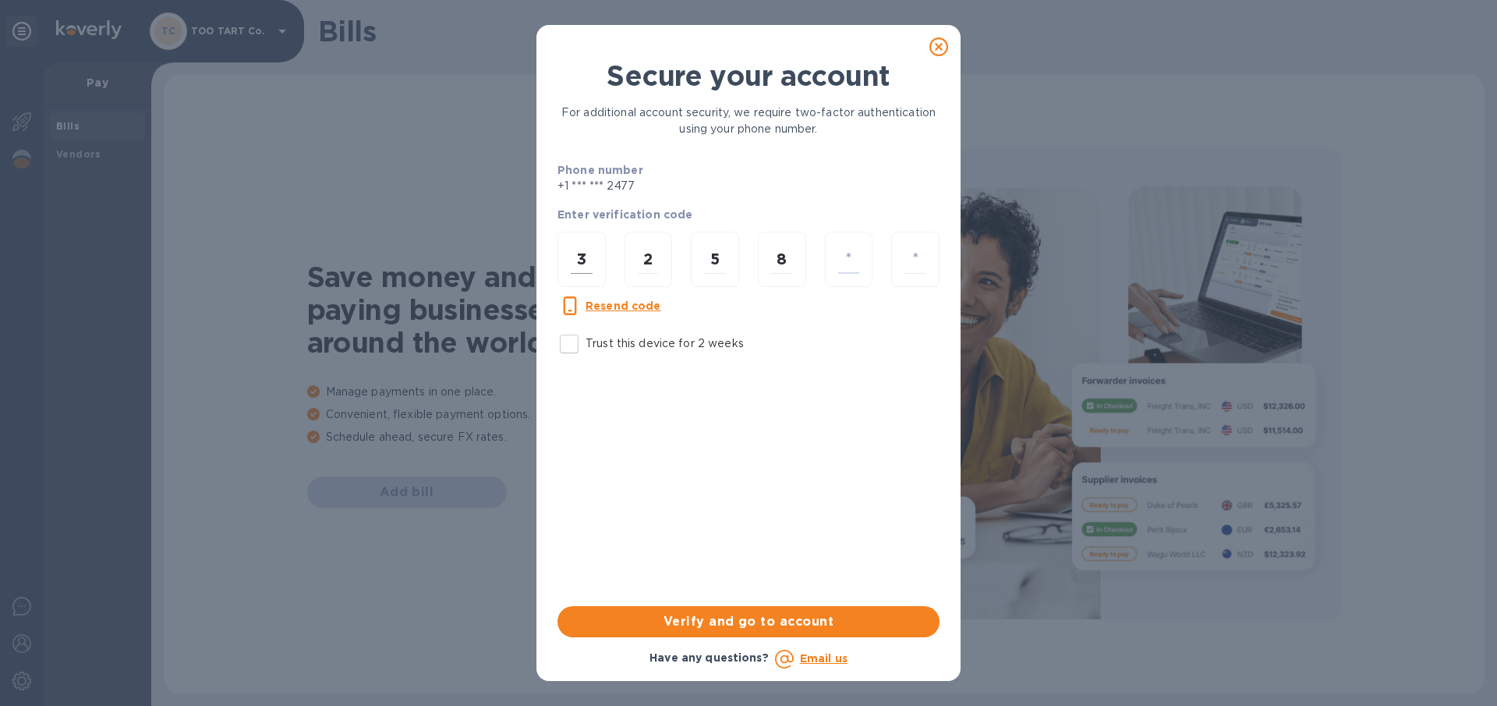
type input "2"
type input "7"
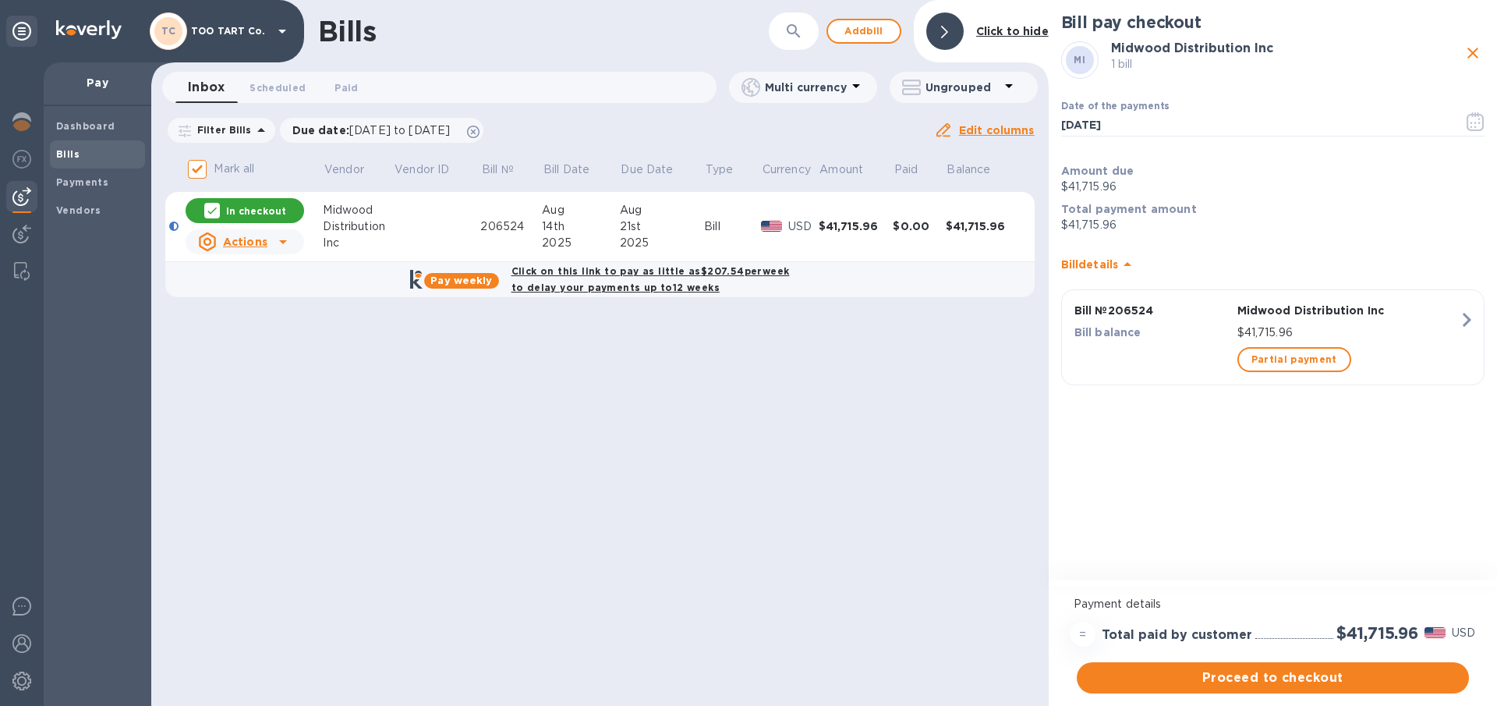
click at [627, 284] on b "Click on this link to pay as little as $207.54 per week to delay your payments …" at bounding box center [651, 279] width 278 height 28
checkbox input "true"
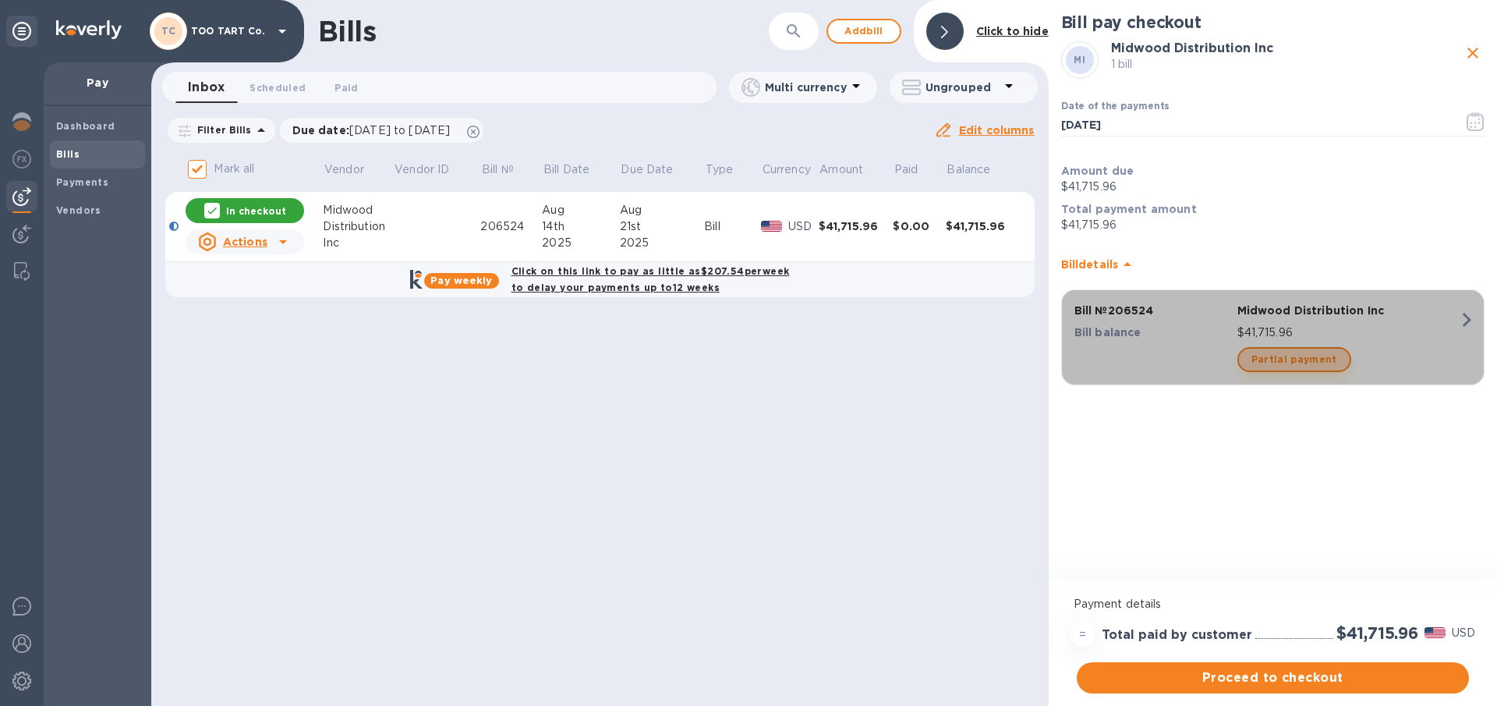
click at [1316, 356] on span "Partial payment" at bounding box center [1295, 359] width 86 height 19
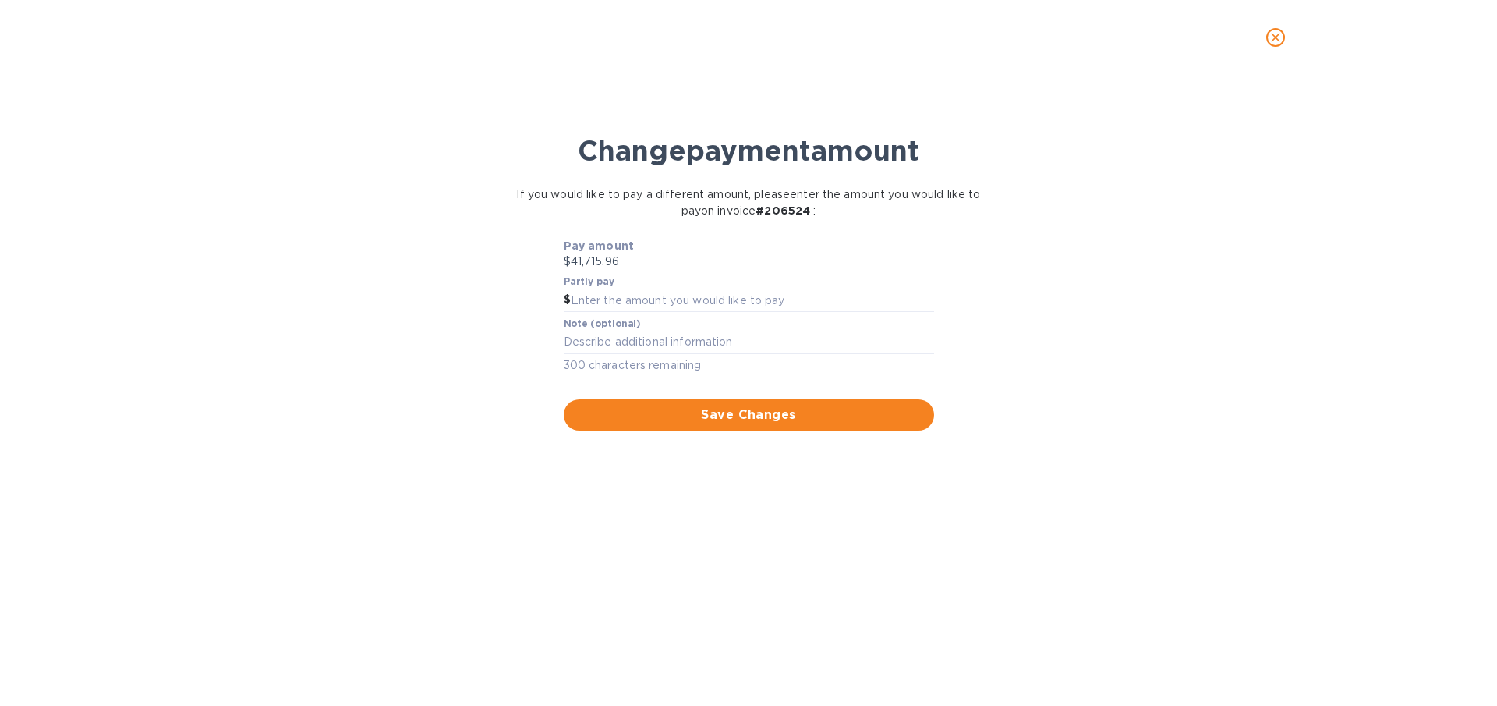
type input "1,170.43"
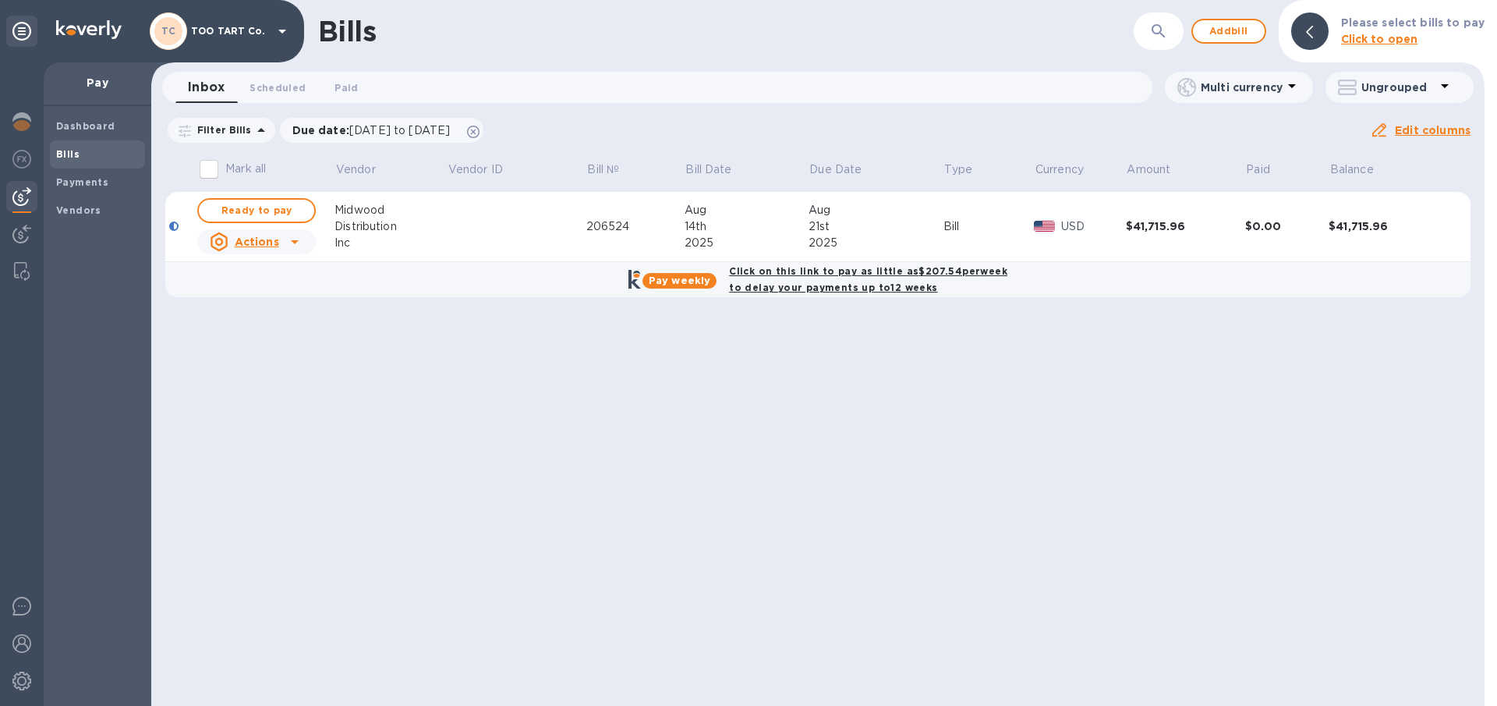
click at [799, 276] on b "Click on this link to pay as little as $207.54 per week to delay your payments …" at bounding box center [868, 279] width 278 height 28
checkbox input "true"
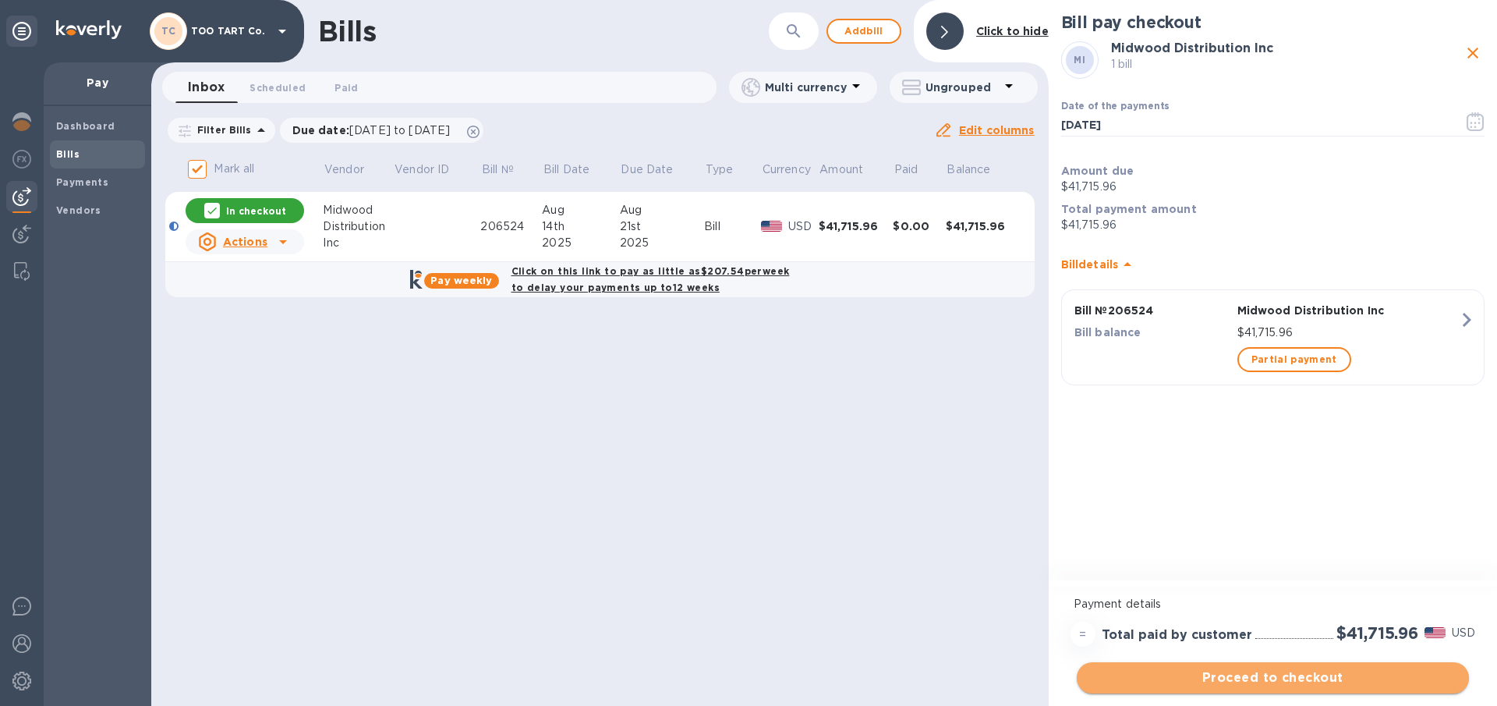
click at [1280, 679] on span "Proceed to checkout" at bounding box center [1272, 677] width 367 height 19
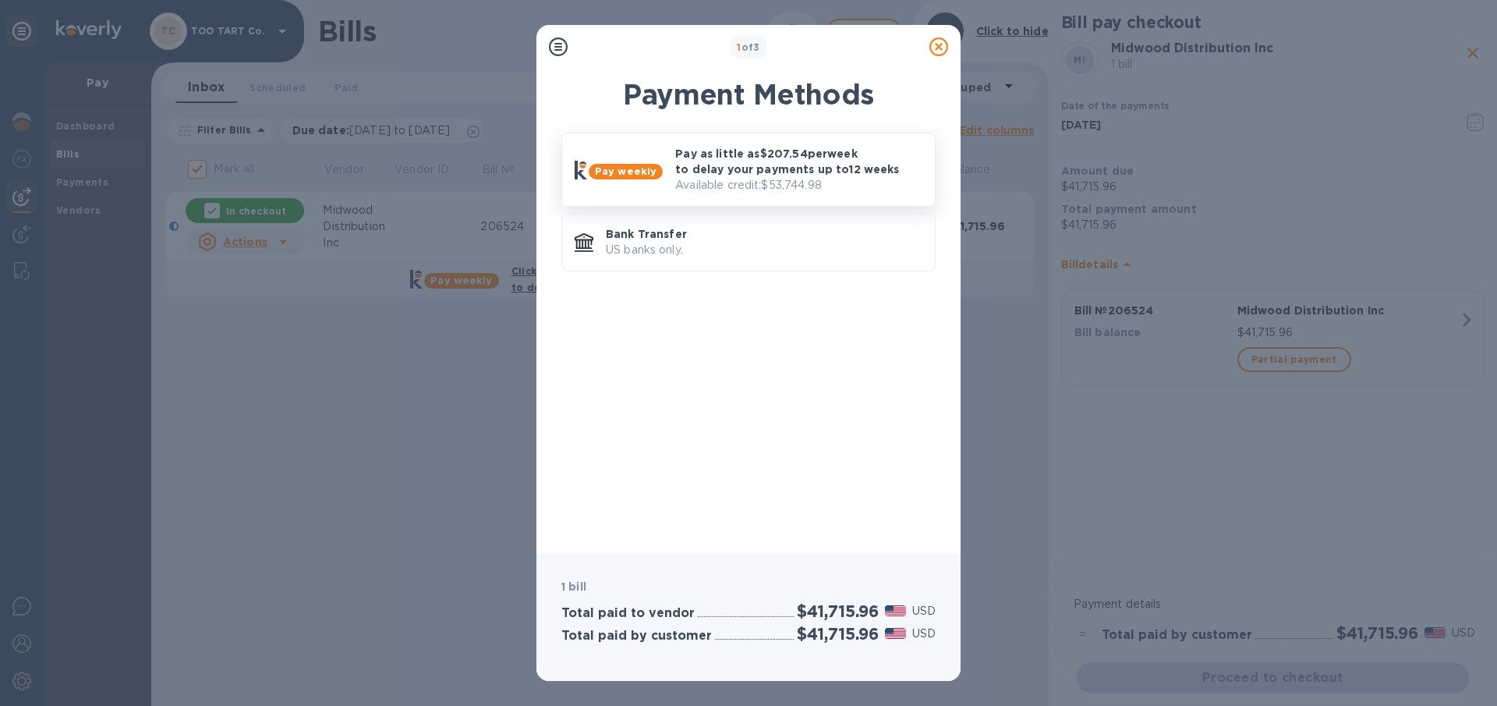
click at [621, 174] on b "Pay weekly" at bounding box center [626, 171] width 62 height 12
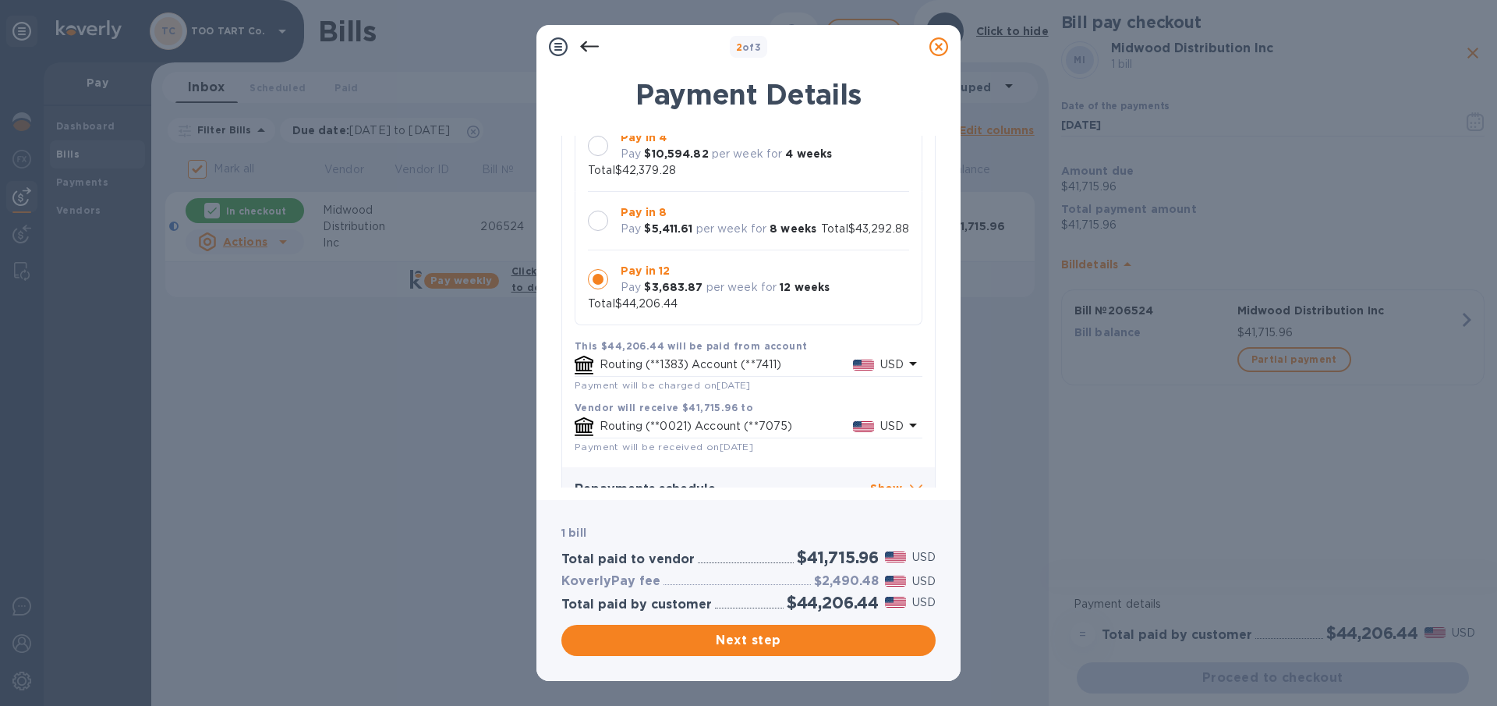
scroll to position [185, 0]
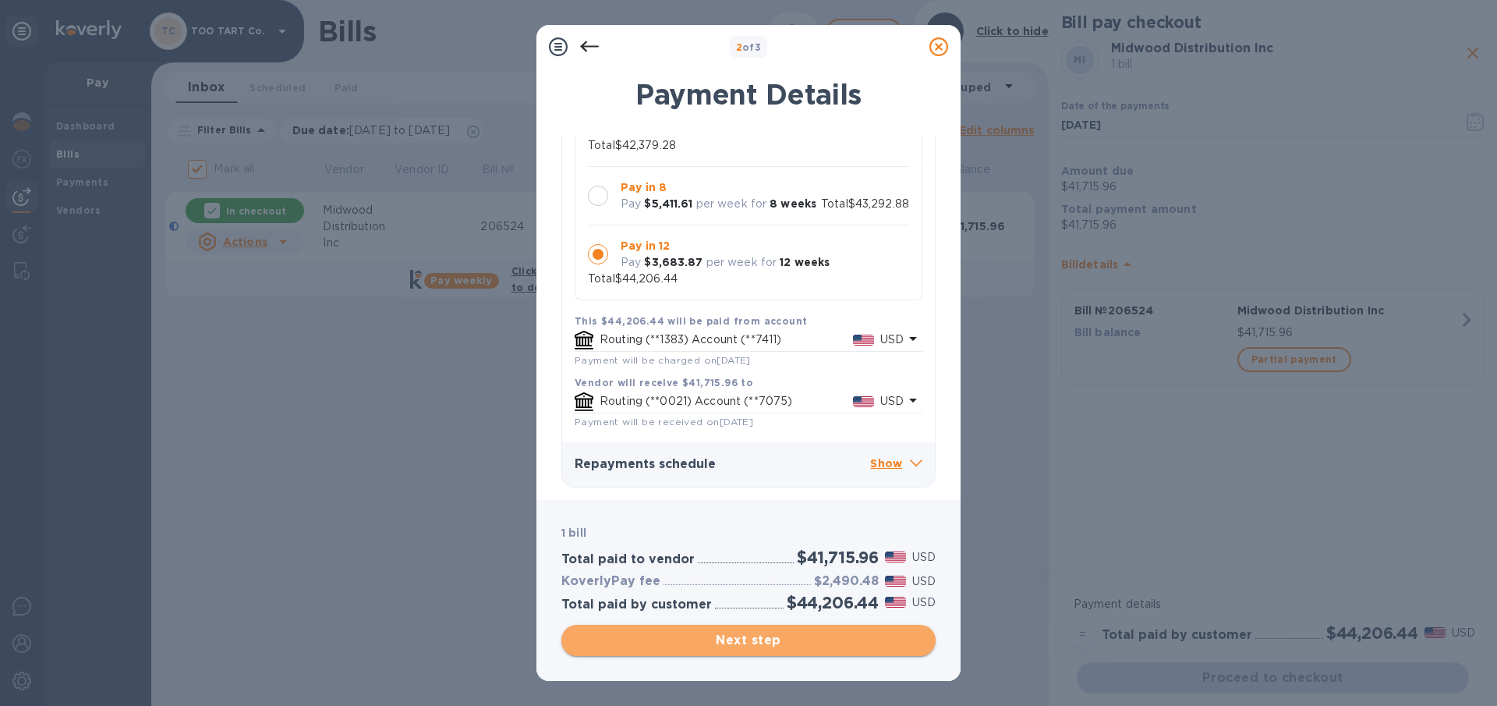
click at [721, 644] on span "Next step" at bounding box center [748, 640] width 349 height 19
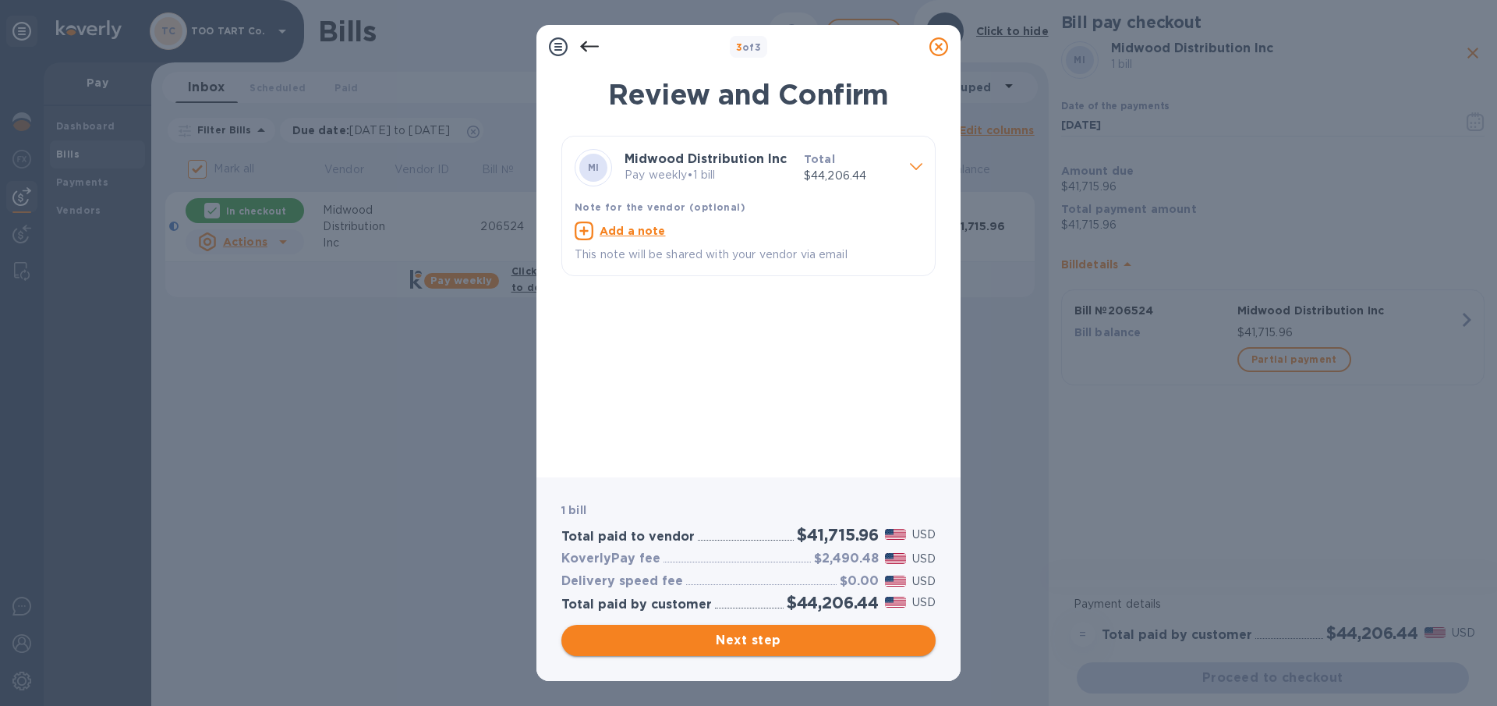
click at [725, 640] on span "Next step" at bounding box center [748, 640] width 349 height 19
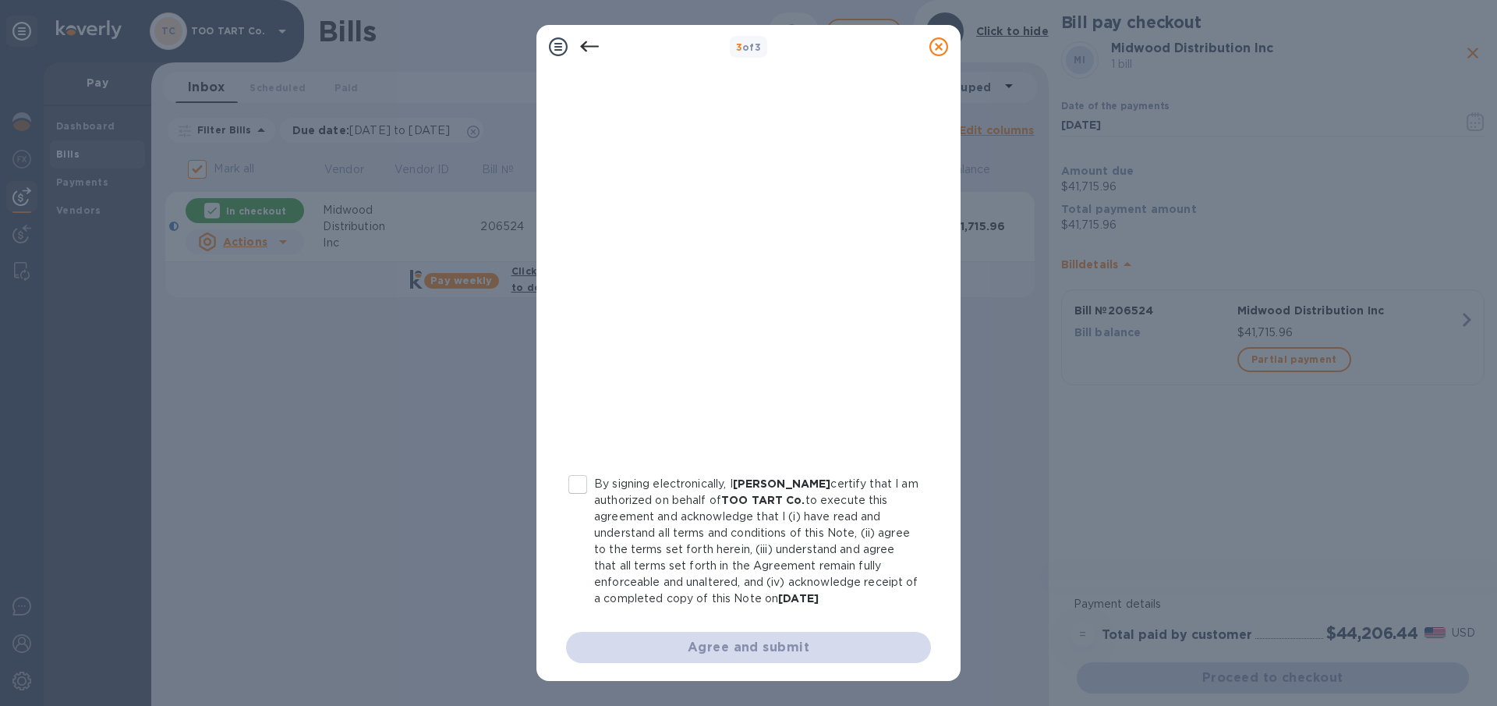
scroll to position [166, 0]
click at [586, 485] on input "By signing electronically, I [PERSON_NAME] certify that I am authorized on beha…" at bounding box center [577, 480] width 33 height 33
checkbox input "true"
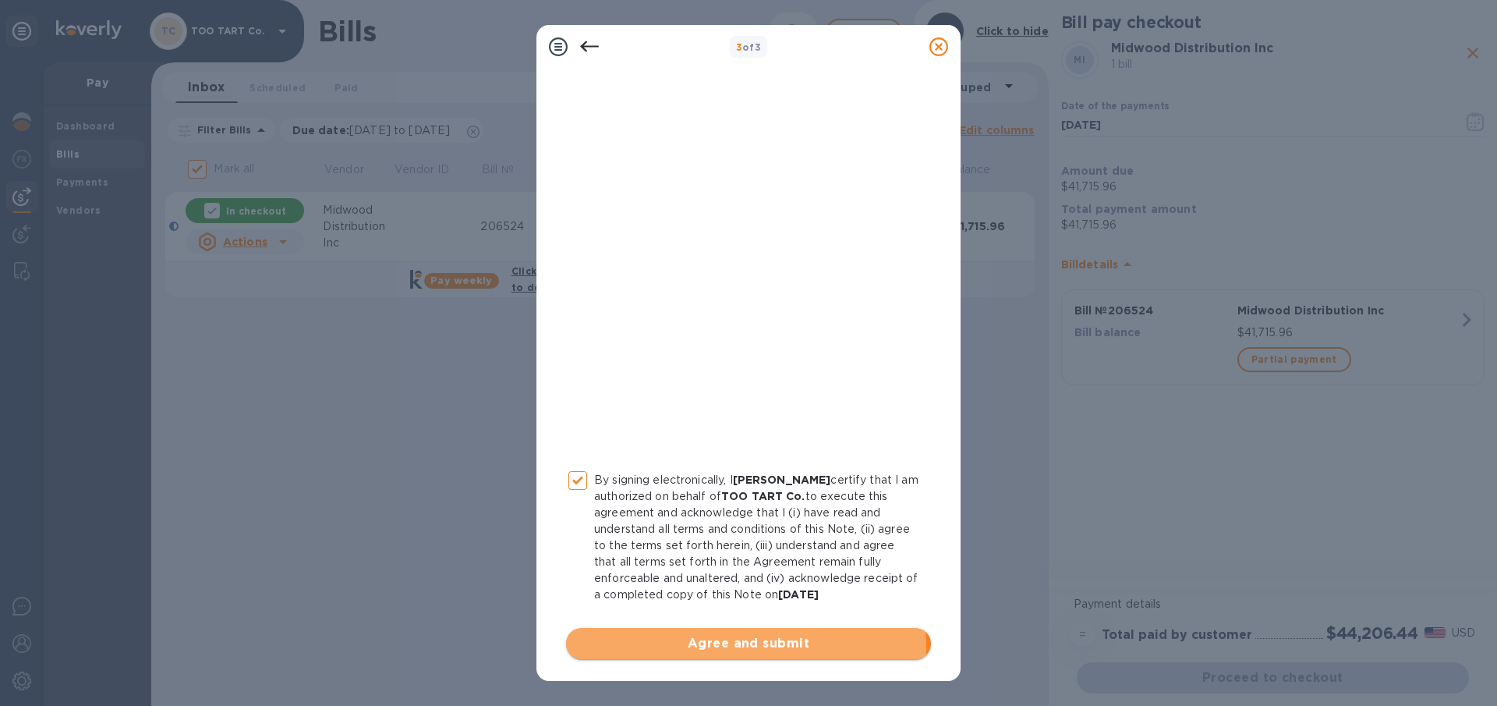
click at [717, 648] on span "Agree and submit" at bounding box center [749, 643] width 340 height 19
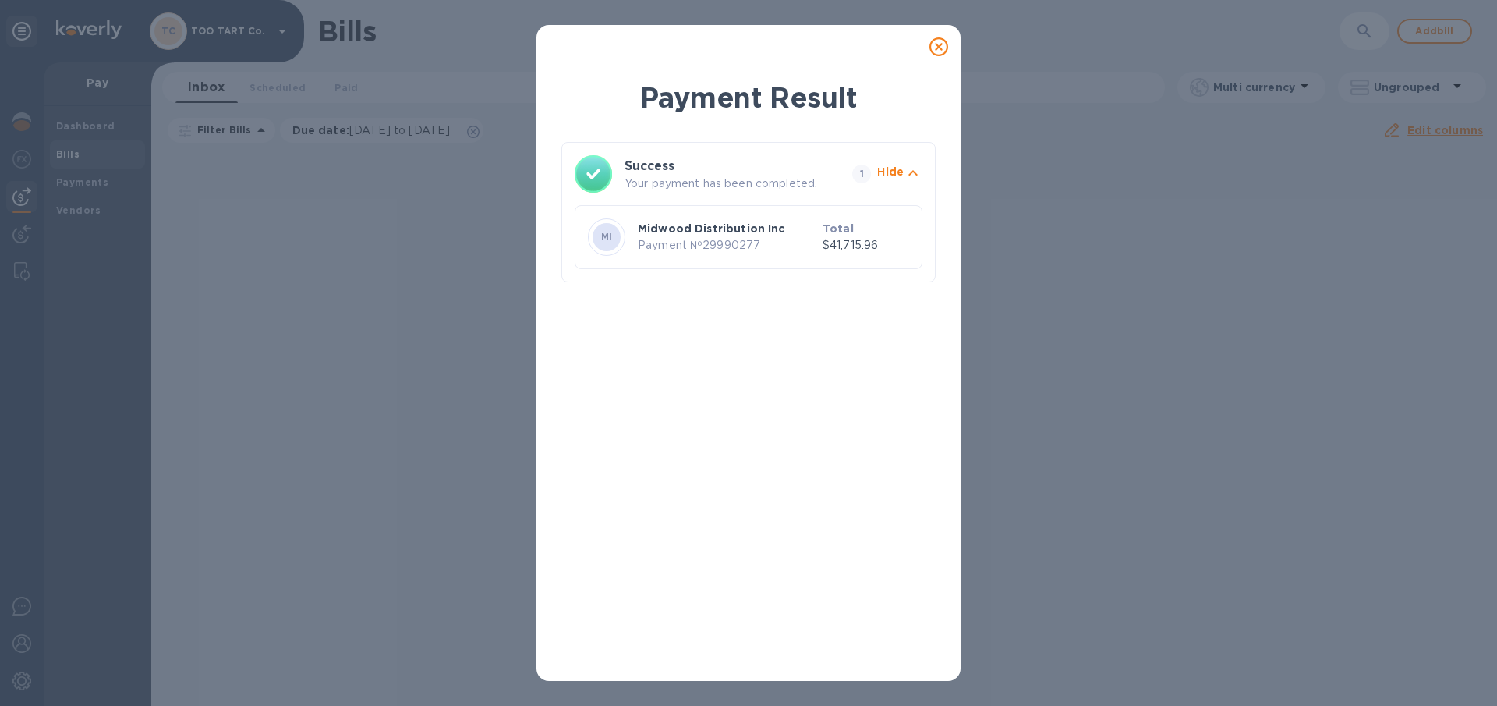
click at [937, 51] on icon at bounding box center [939, 46] width 19 height 19
